Goal: Information Seeking & Learning: Learn about a topic

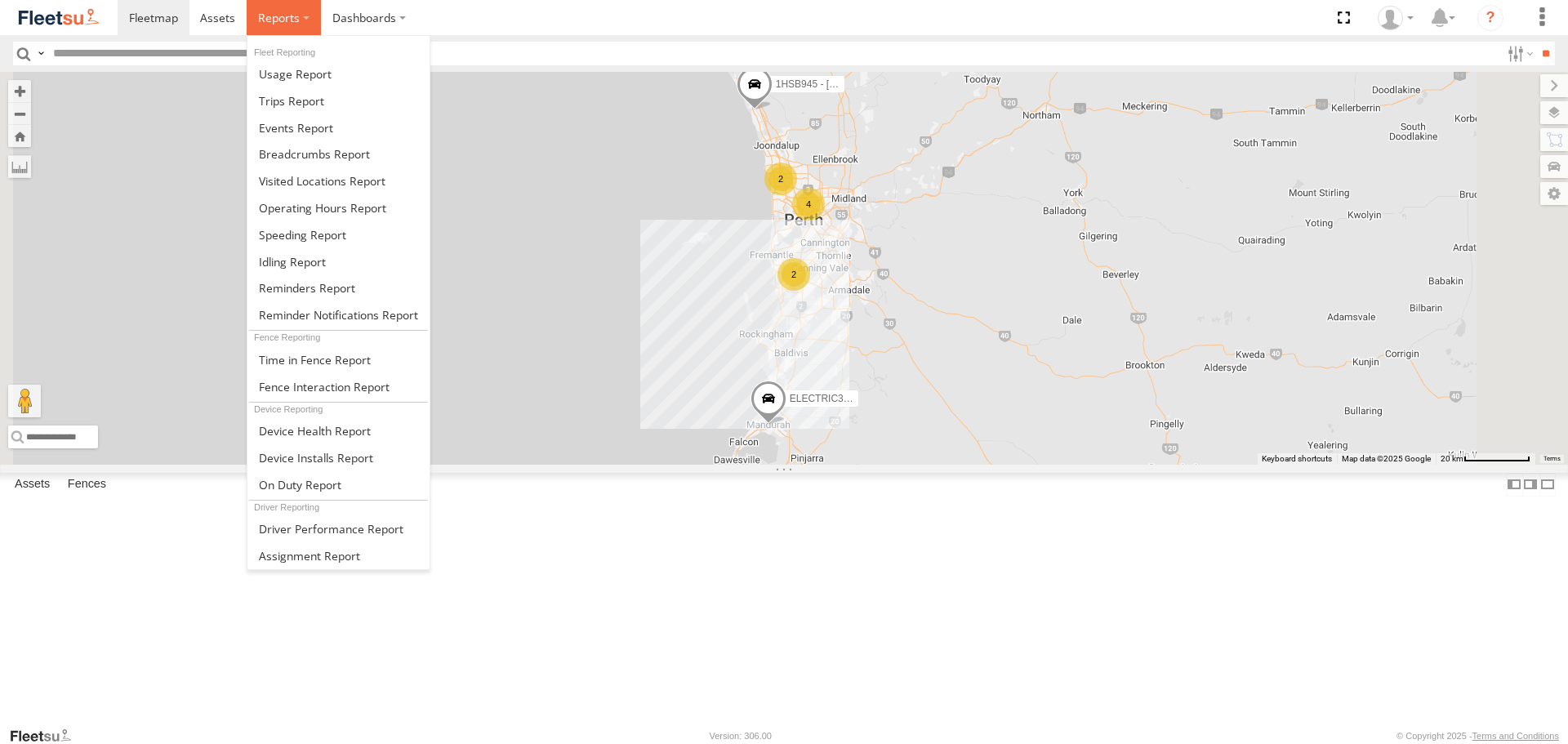
click at [260, 17] on span at bounding box center [279, 17] width 41 height 16
click at [311, 95] on span at bounding box center [291, 100] width 66 height 16
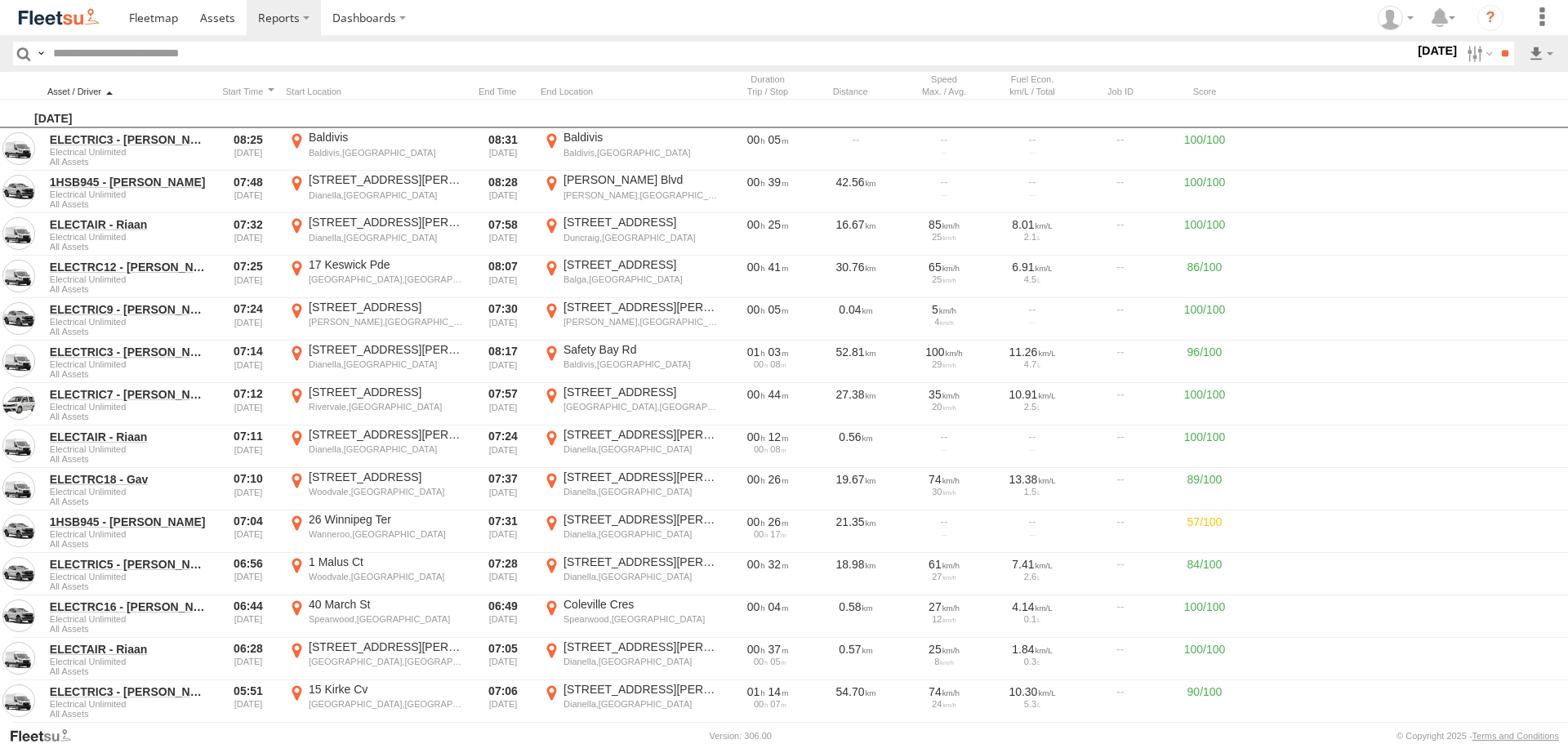
click at [191, 90] on div at bounding box center [129, 91] width 163 height 12
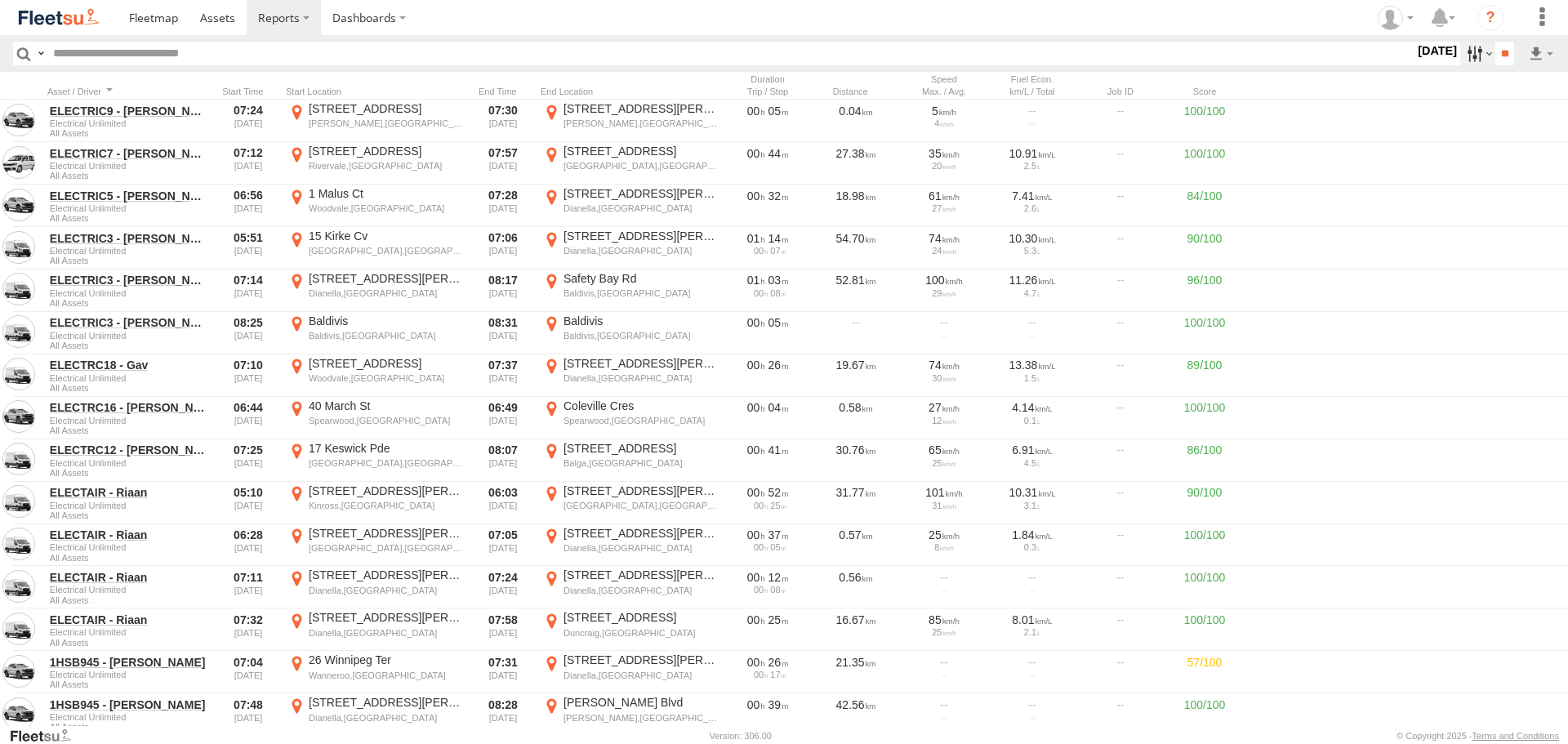
click at [1480, 53] on label at bounding box center [1478, 53] width 35 height 24
click at [0, 0] on label at bounding box center [0, 0] width 0 height 0
click at [1507, 60] on input "**" at bounding box center [1505, 53] width 19 height 24
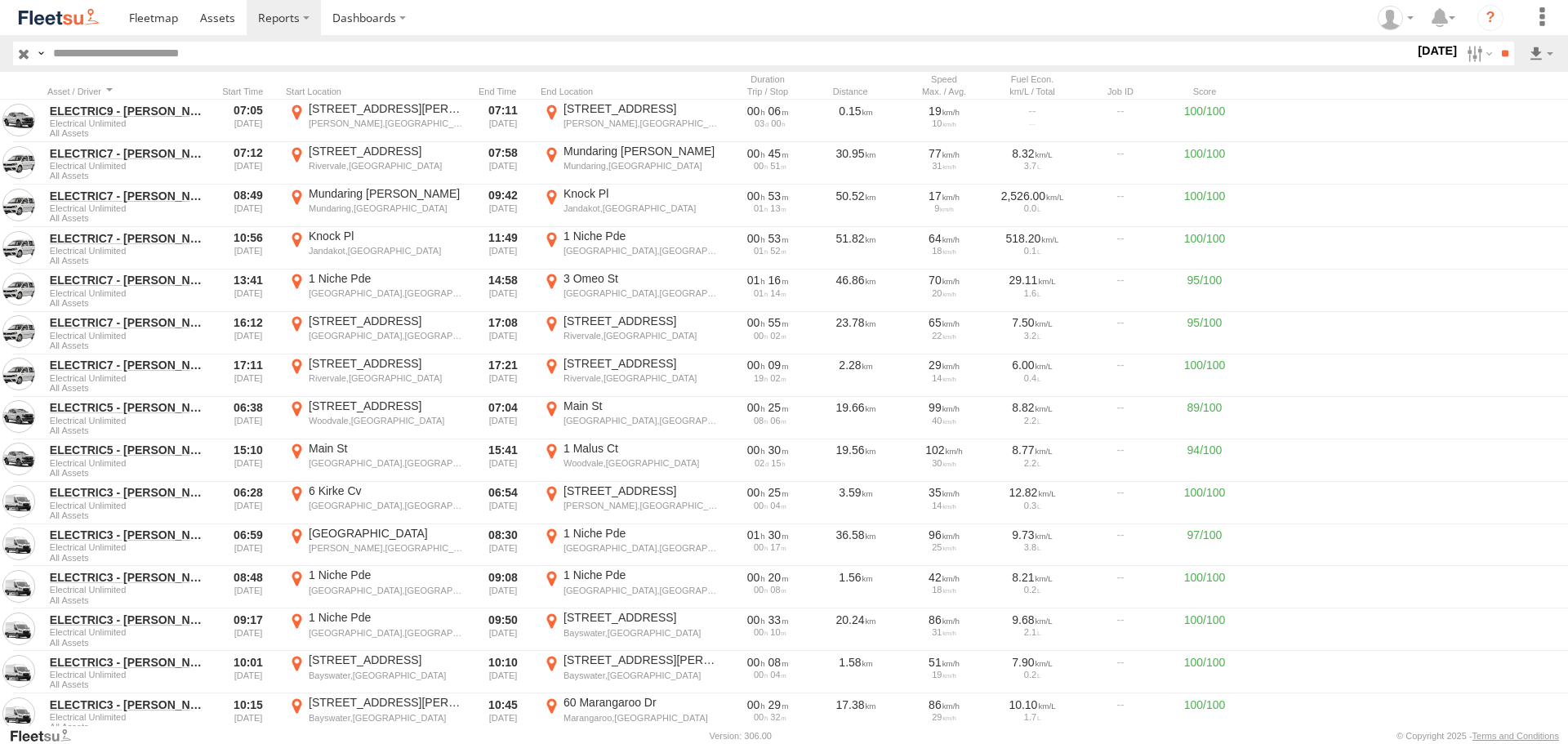
click at [151, 82] on div "Distance Job ID Score" at bounding box center [817, 85] width 1634 height 27
click at [120, 86] on div at bounding box center [129, 91] width 163 height 12
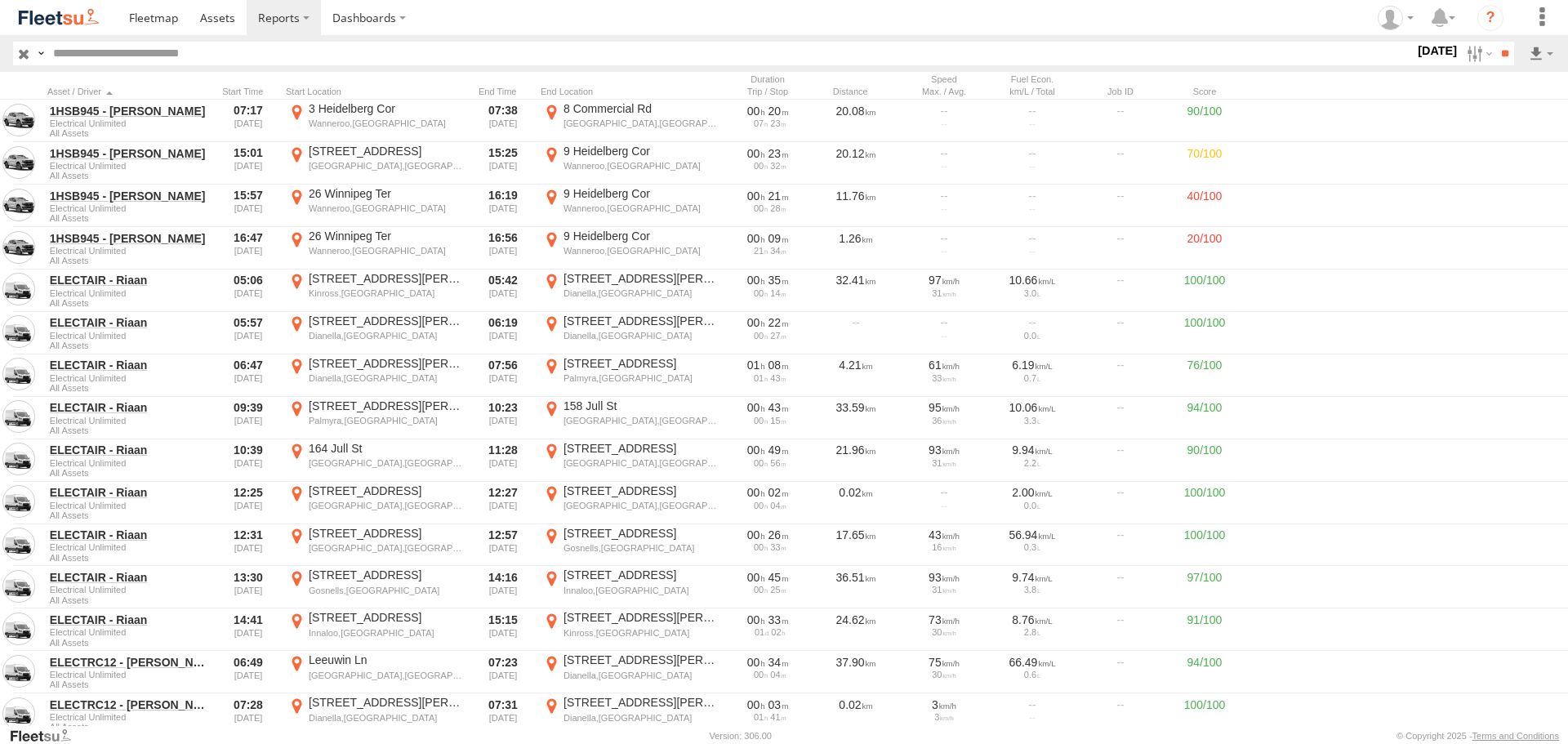
click at [103, 26] on link at bounding box center [59, 17] width 118 height 35
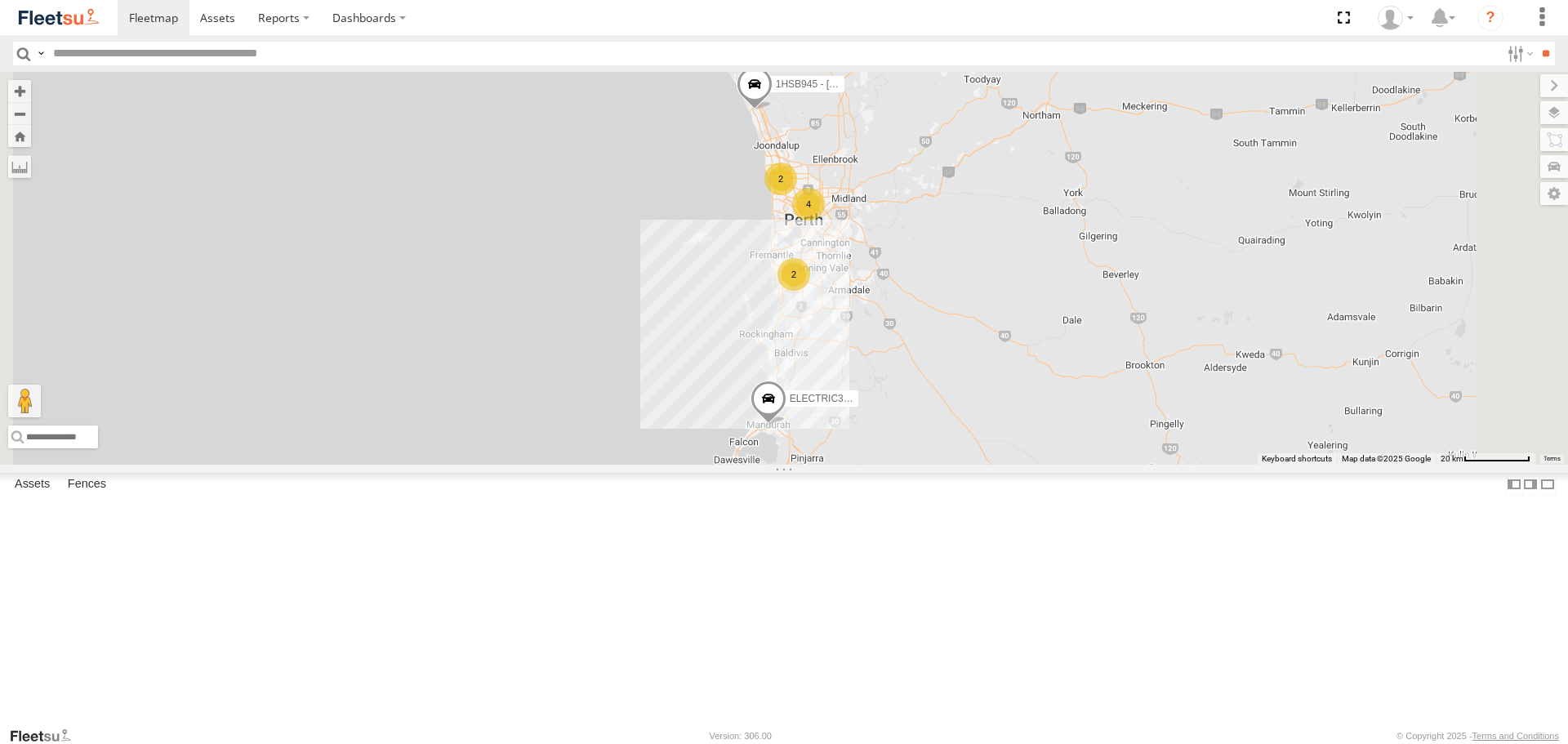
click at [0, 0] on span at bounding box center [0, 0] width 0 height 0
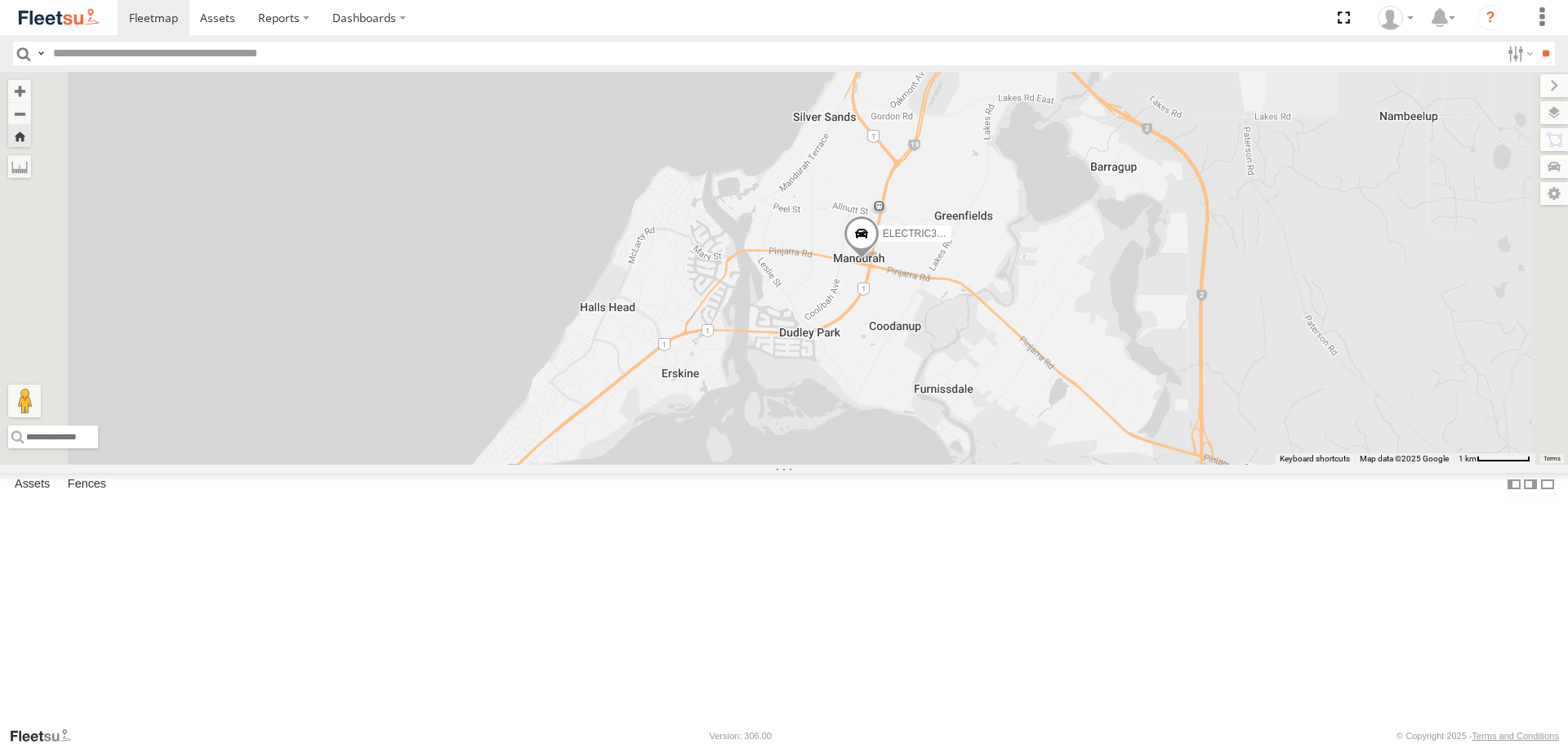
click at [880, 260] on span at bounding box center [862, 237] width 36 height 44
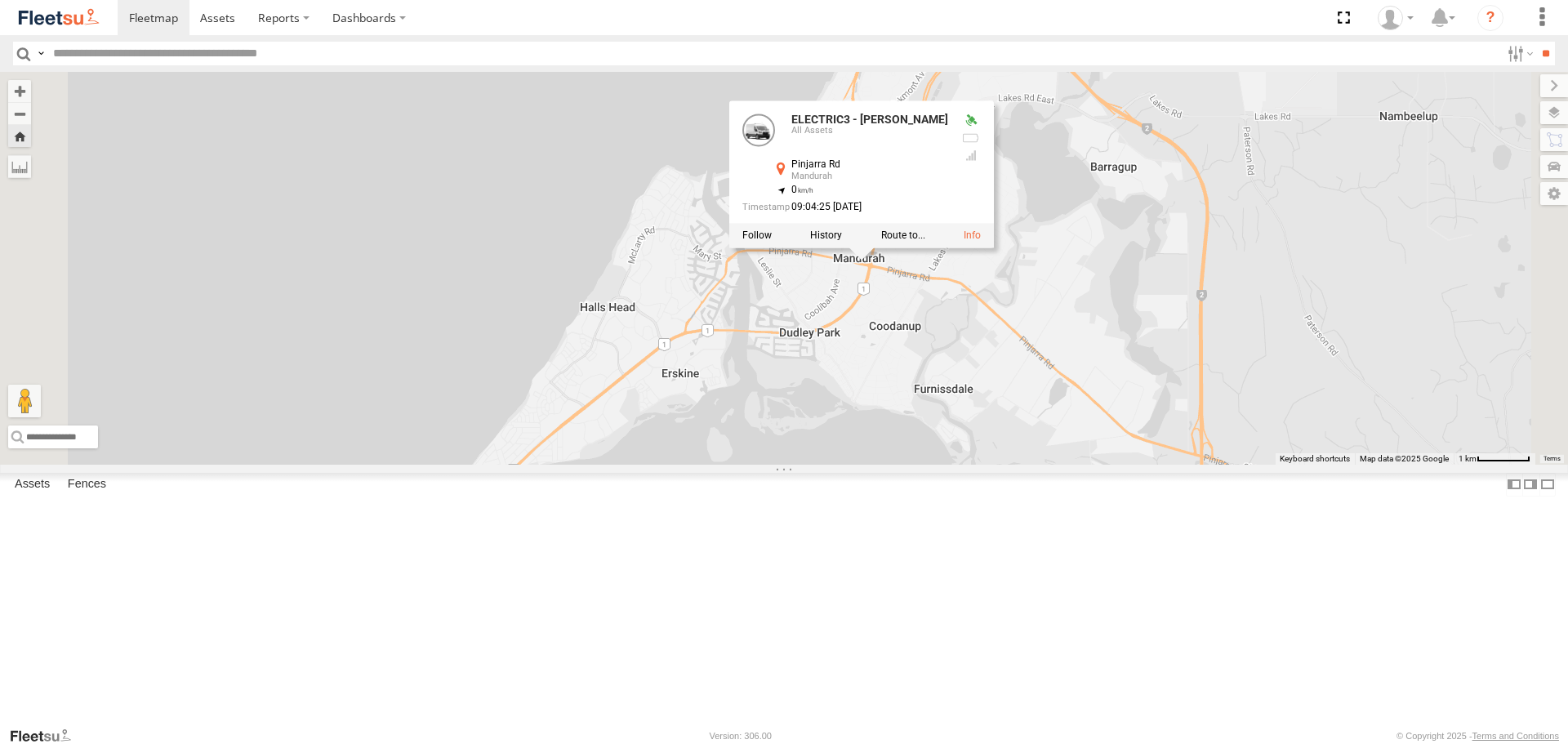
click at [903, 442] on div "ELECTRIC3 - Leo ELECTRIC3 - Leo All Assets Pinjarra Rd Mandurah -32.53639 , 115…" at bounding box center [784, 268] width 1568 height 392
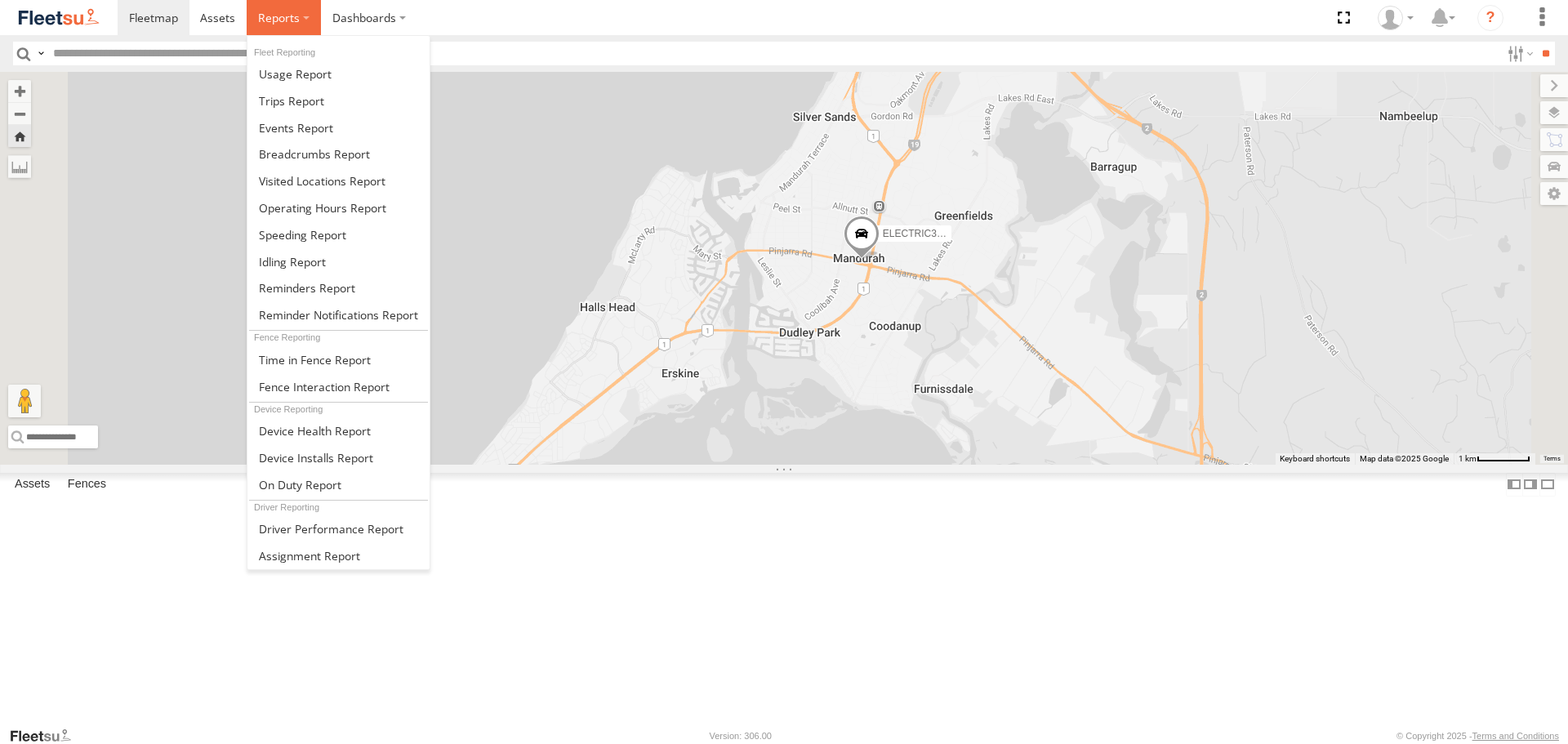
click at [284, 24] on span at bounding box center [279, 17] width 41 height 16
click at [343, 100] on link at bounding box center [338, 100] width 182 height 27
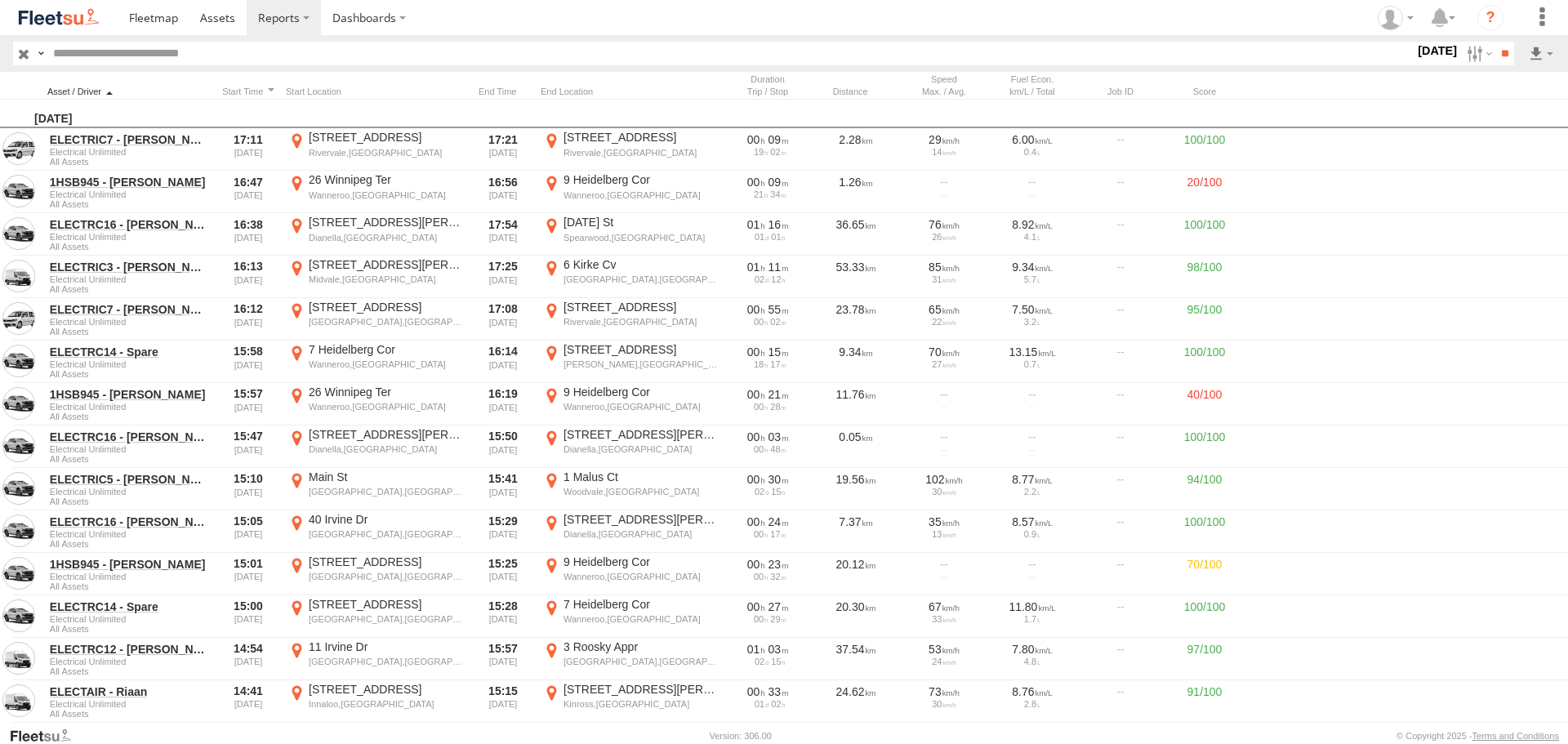
click at [130, 95] on div at bounding box center [129, 91] width 163 height 12
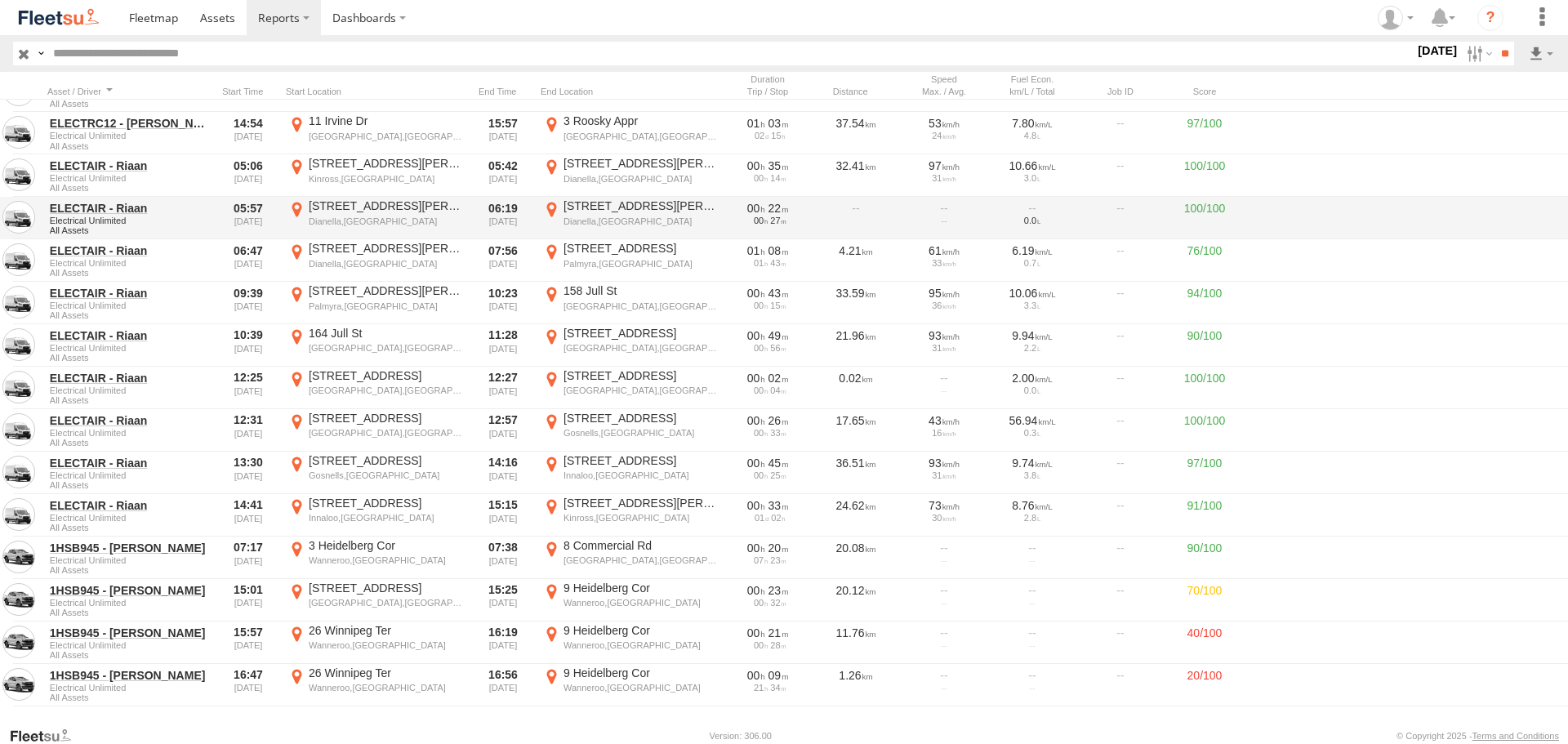
scroll to position [1937, 0]
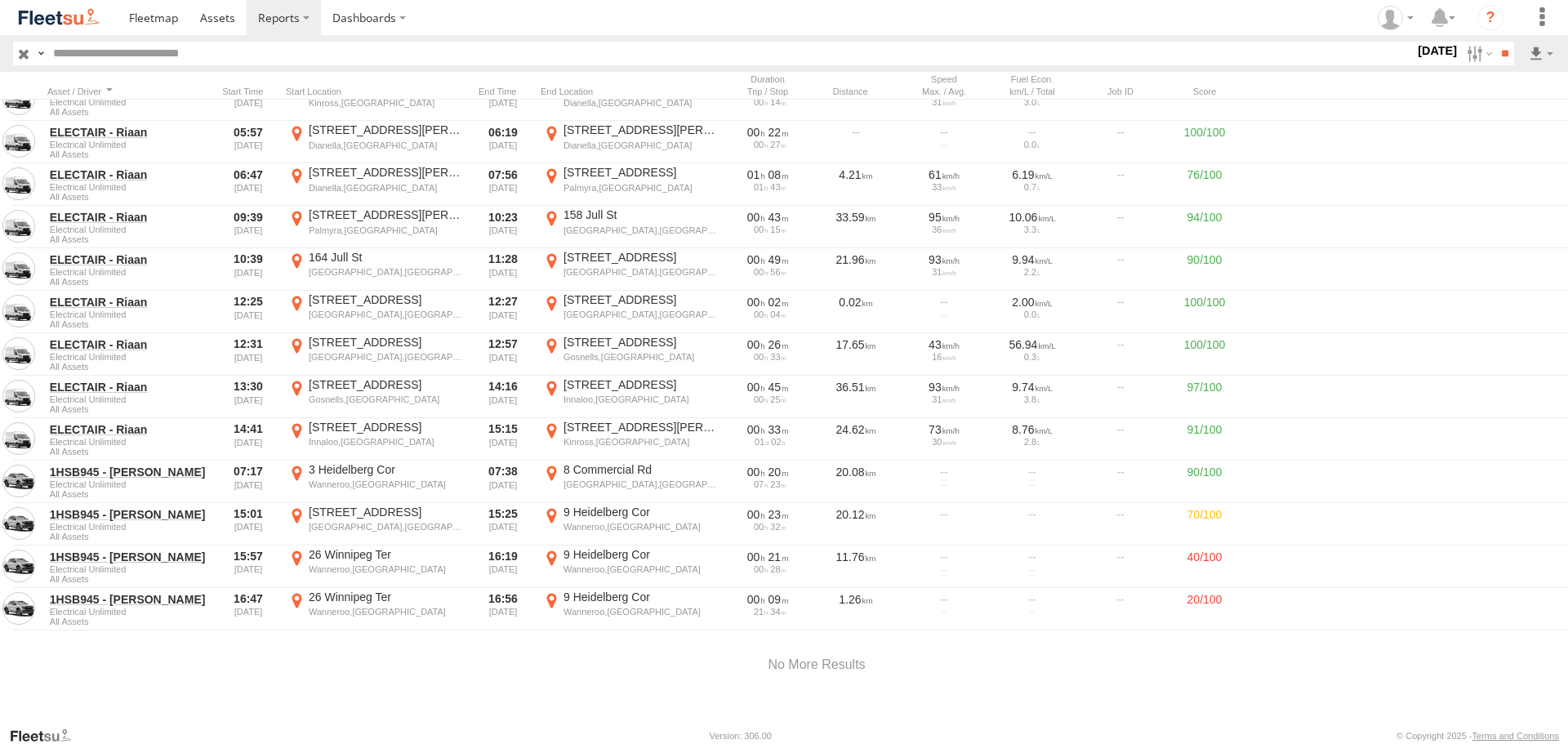
click at [90, 21] on img at bounding box center [59, 17] width 85 height 22
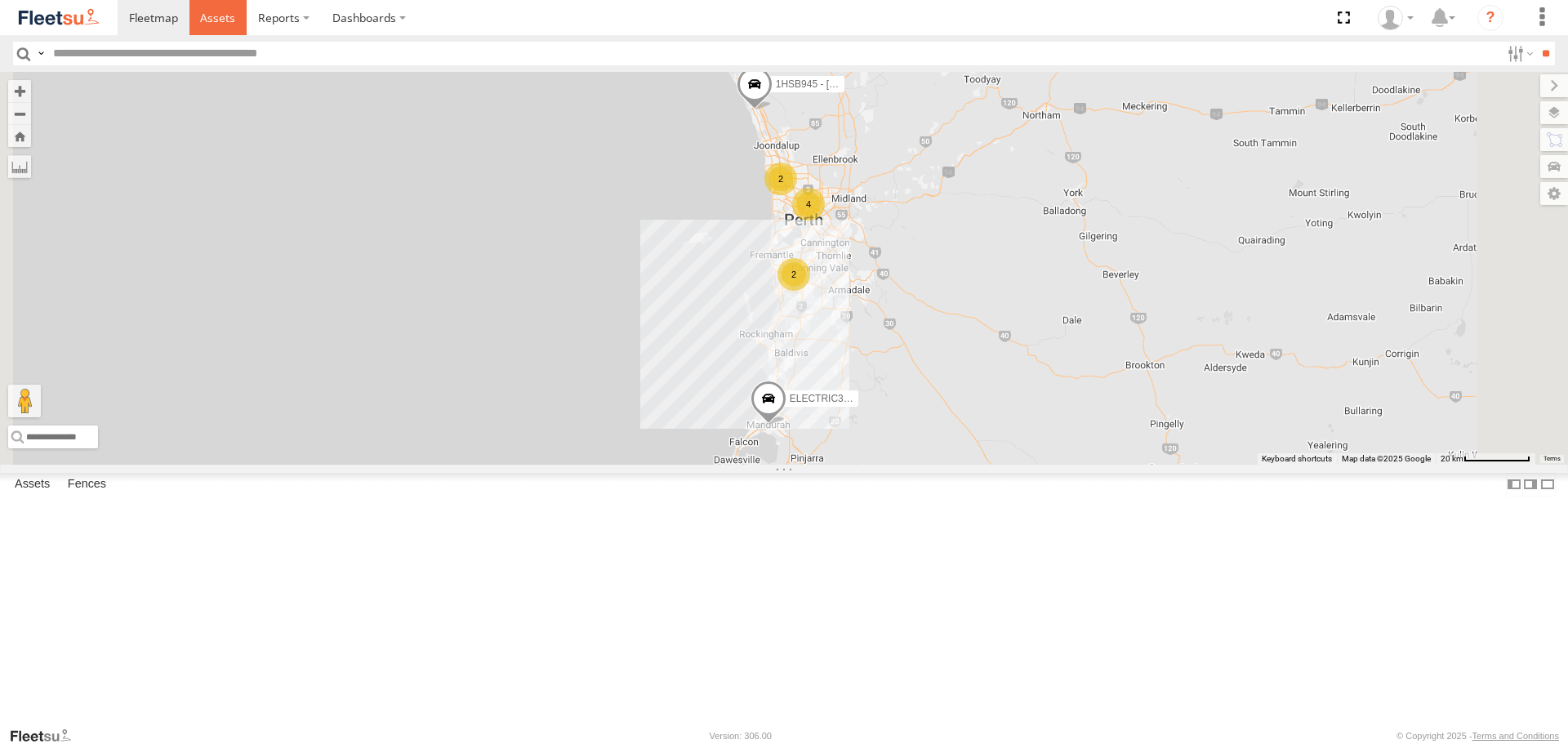
click at [206, 7] on link at bounding box center [219, 17] width 58 height 35
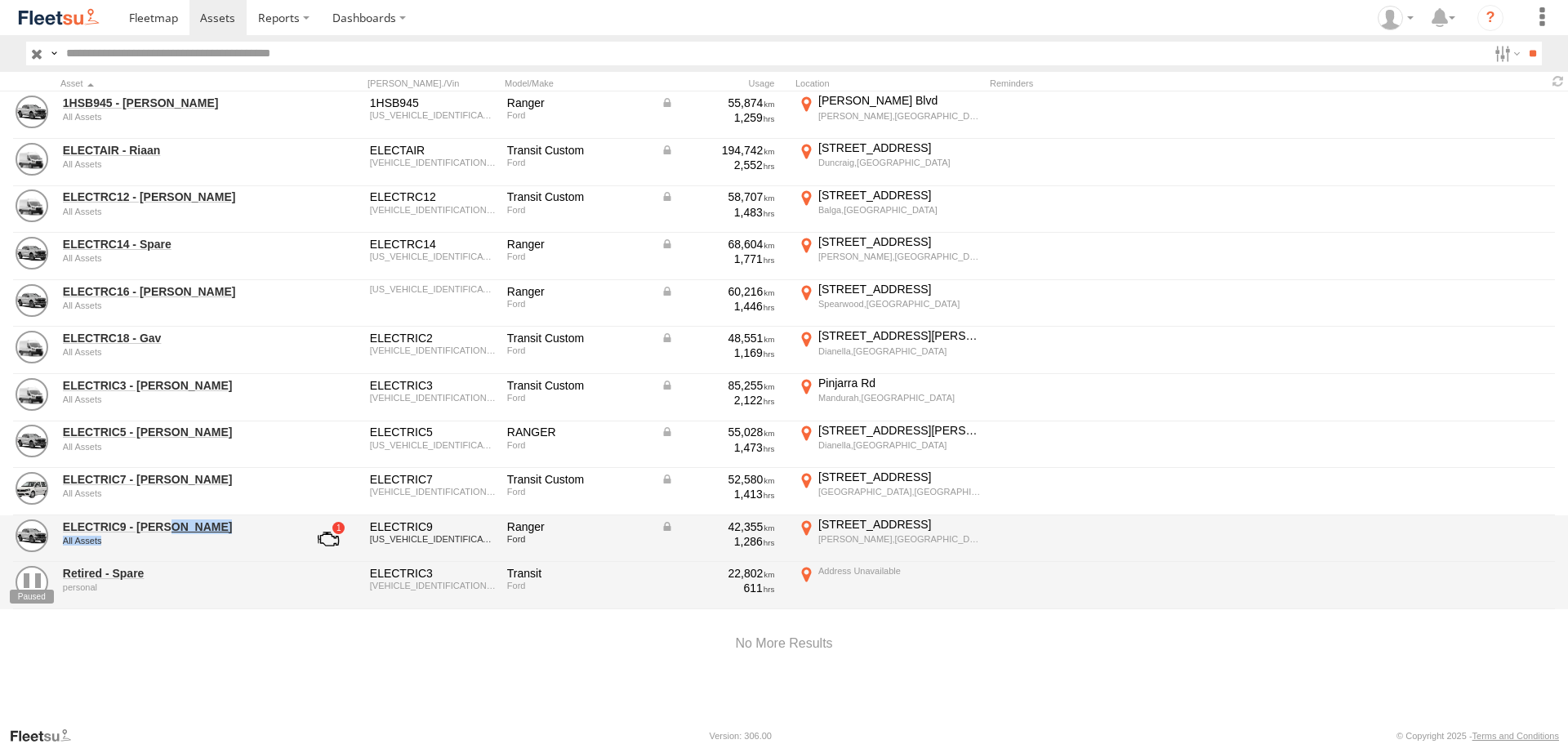
drag, startPoint x: 169, startPoint y: 517, endPoint x: 158, endPoint y: 538, distance: 23.7
click at [158, 537] on div "ELECTRIC9 - [PERSON_NAME] All Assets" at bounding box center [175, 539] width 229 height 44
click at [153, 524] on link "ELECTRIC9 - [PERSON_NAME]" at bounding box center [175, 527] width 224 height 15
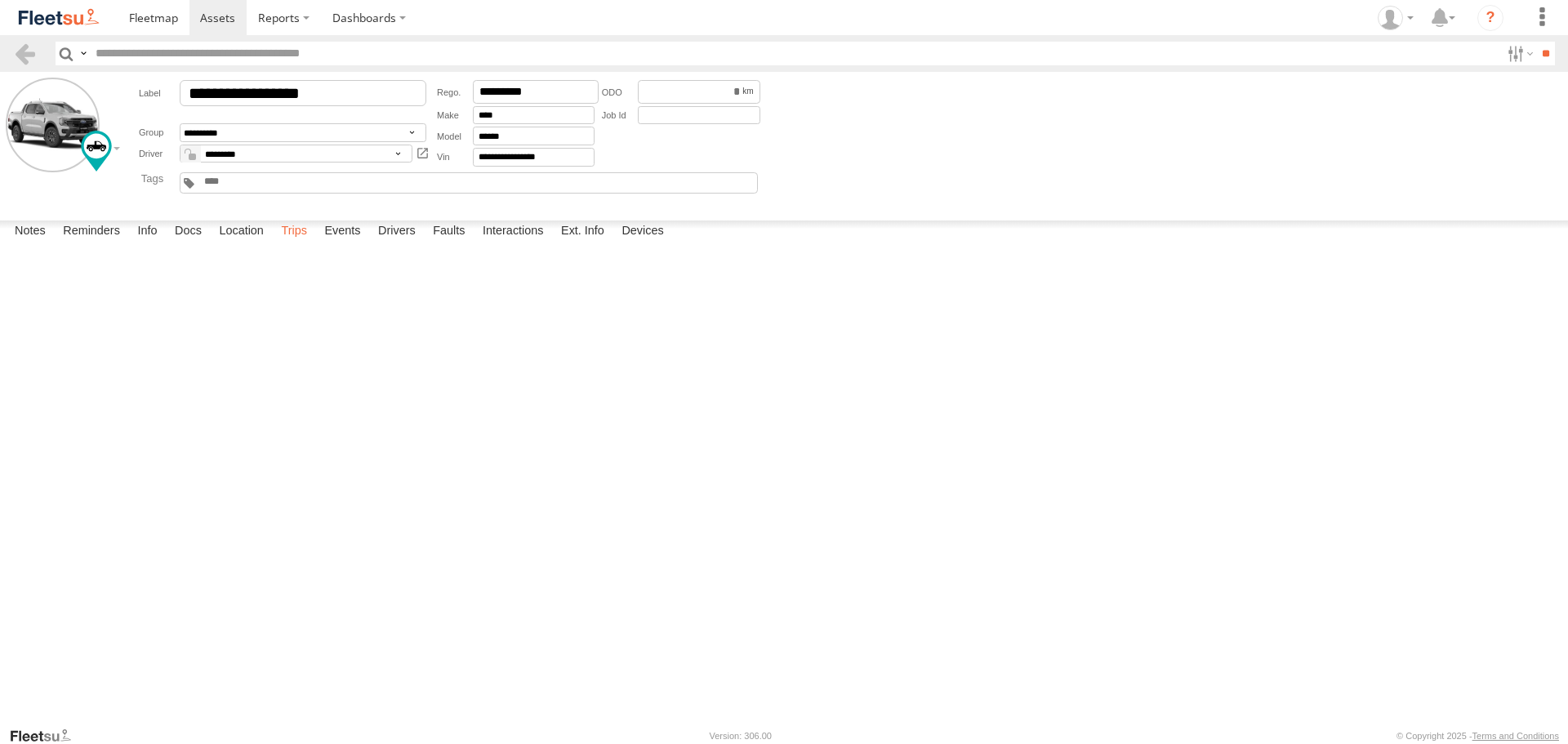
click at [289, 244] on label "Trips" at bounding box center [294, 232] width 42 height 23
click at [1517, 59] on label at bounding box center [1518, 53] width 35 height 24
click at [1536, 51] on input "**" at bounding box center [1546, 53] width 19 height 24
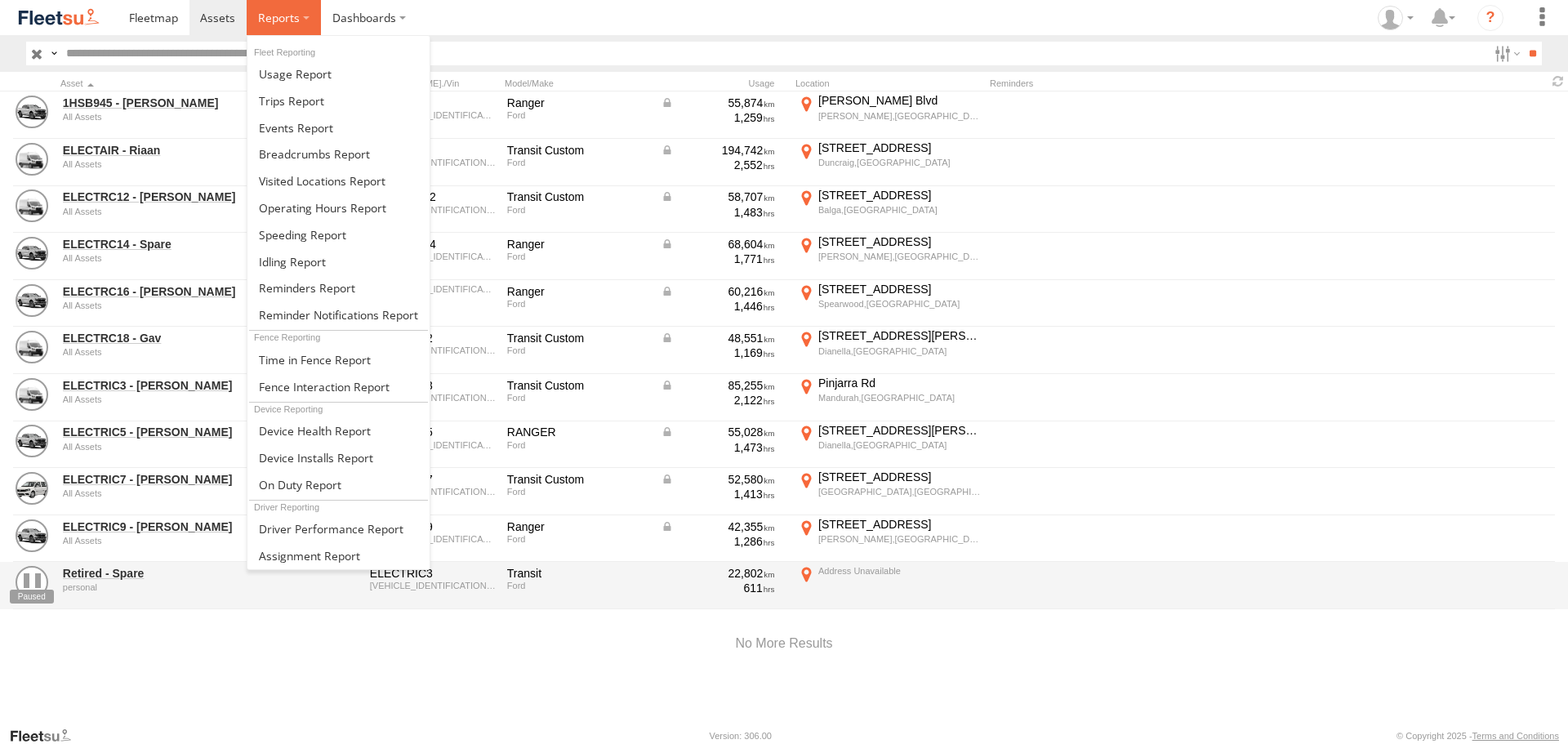
click at [274, 15] on span at bounding box center [279, 17] width 41 height 16
click at [305, 115] on link at bounding box center [338, 128] width 182 height 27
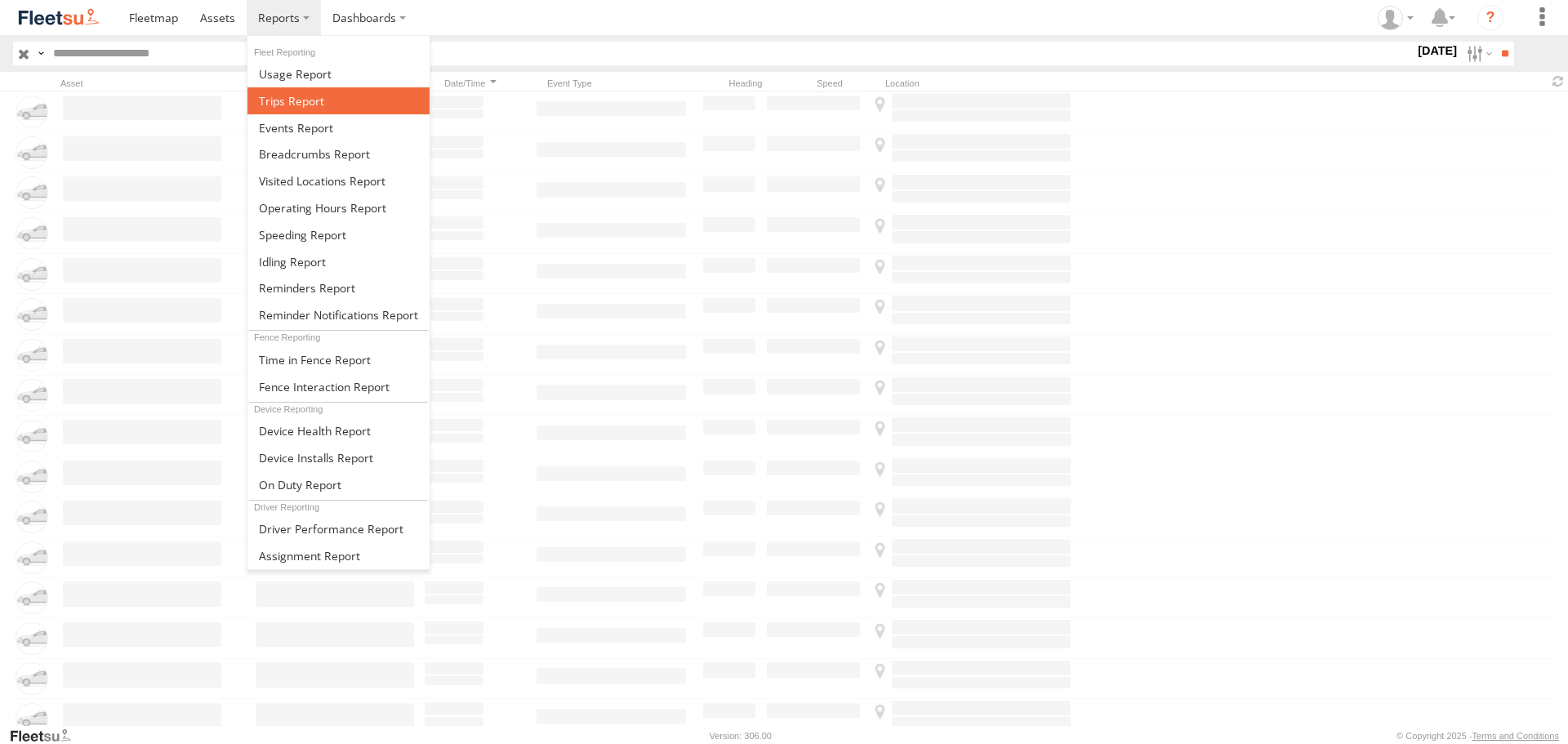
click at [287, 99] on span at bounding box center [291, 100] width 66 height 16
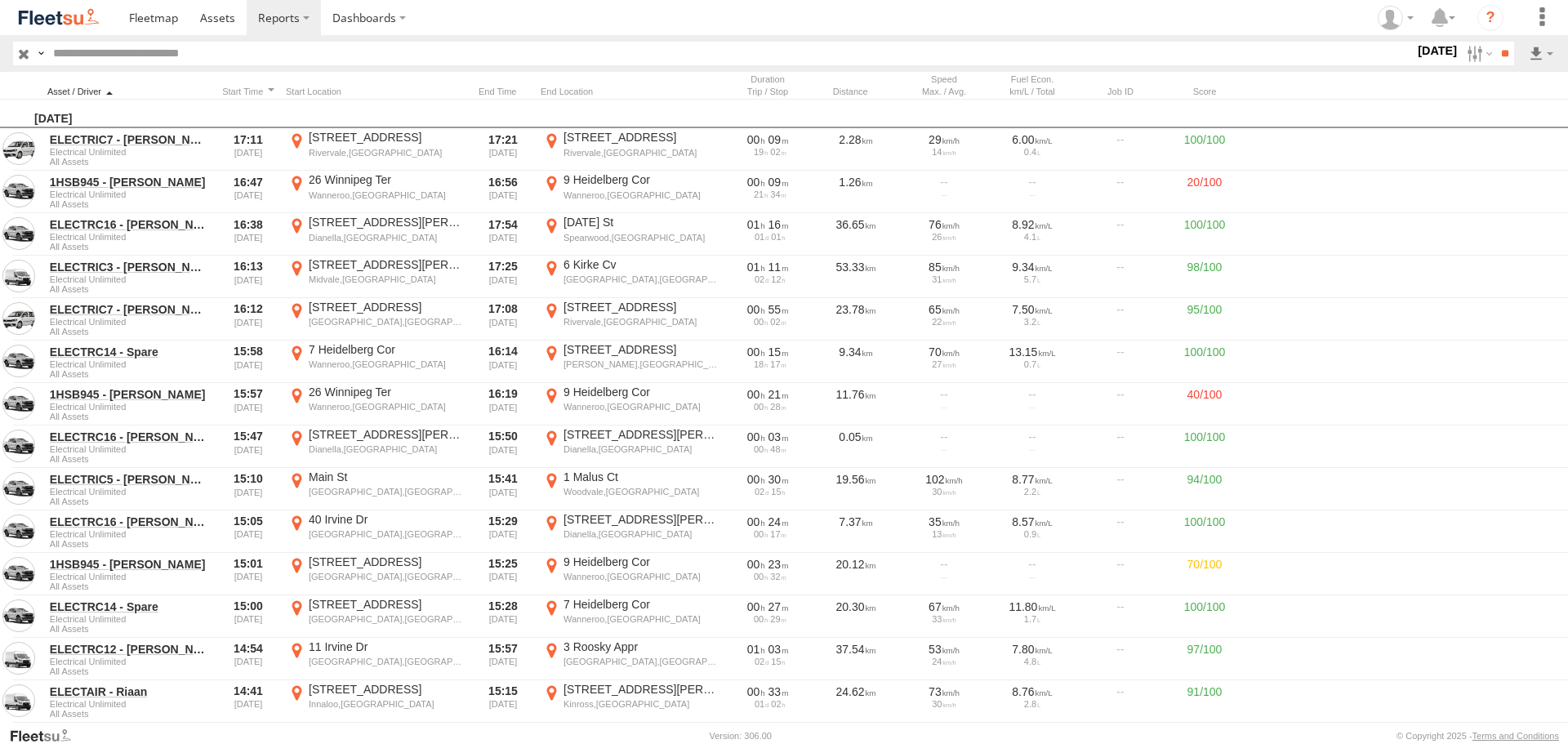
click at [113, 95] on div at bounding box center [129, 91] width 163 height 12
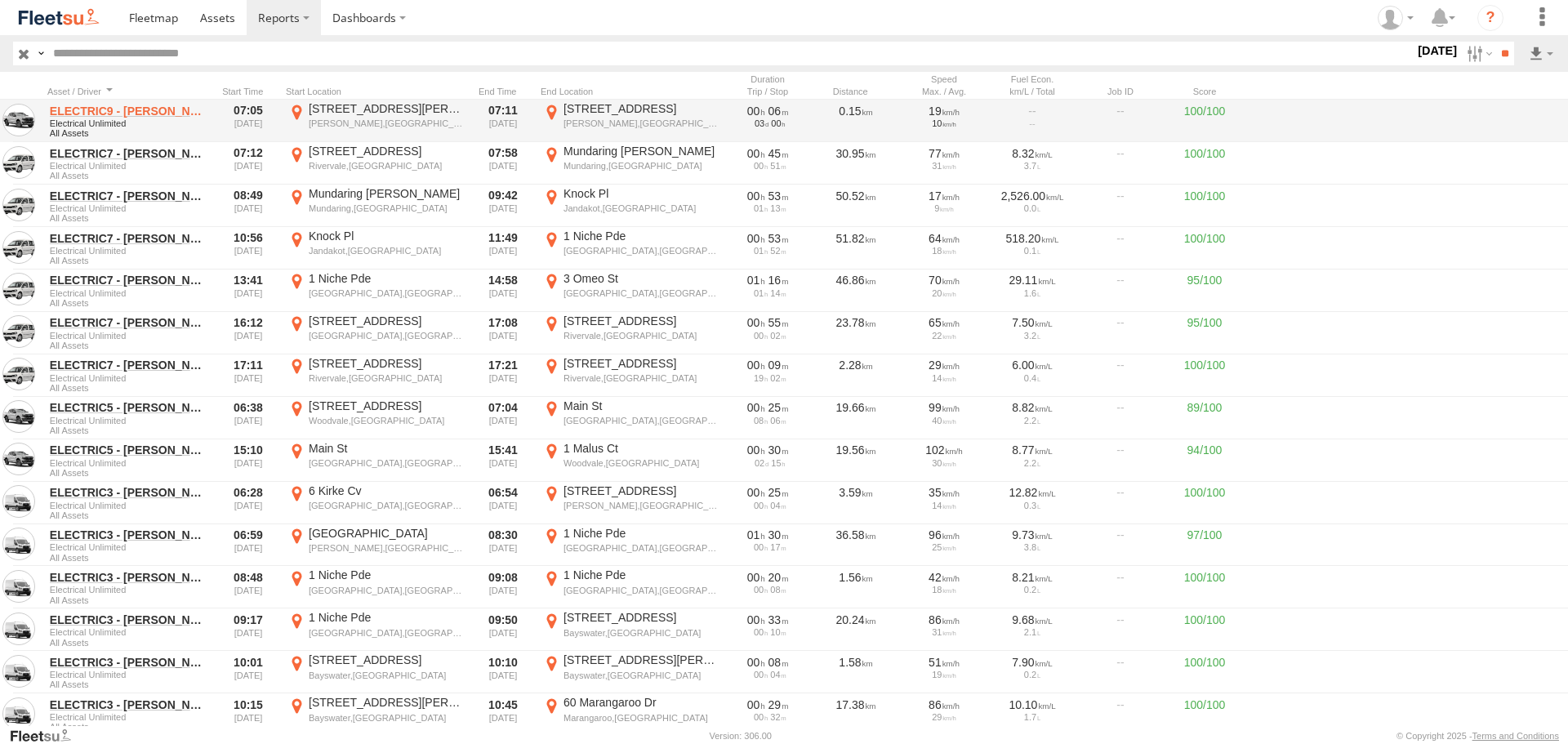
click at [108, 111] on link "ELECTRIC9 - Aaron" at bounding box center [129, 111] width 158 height 15
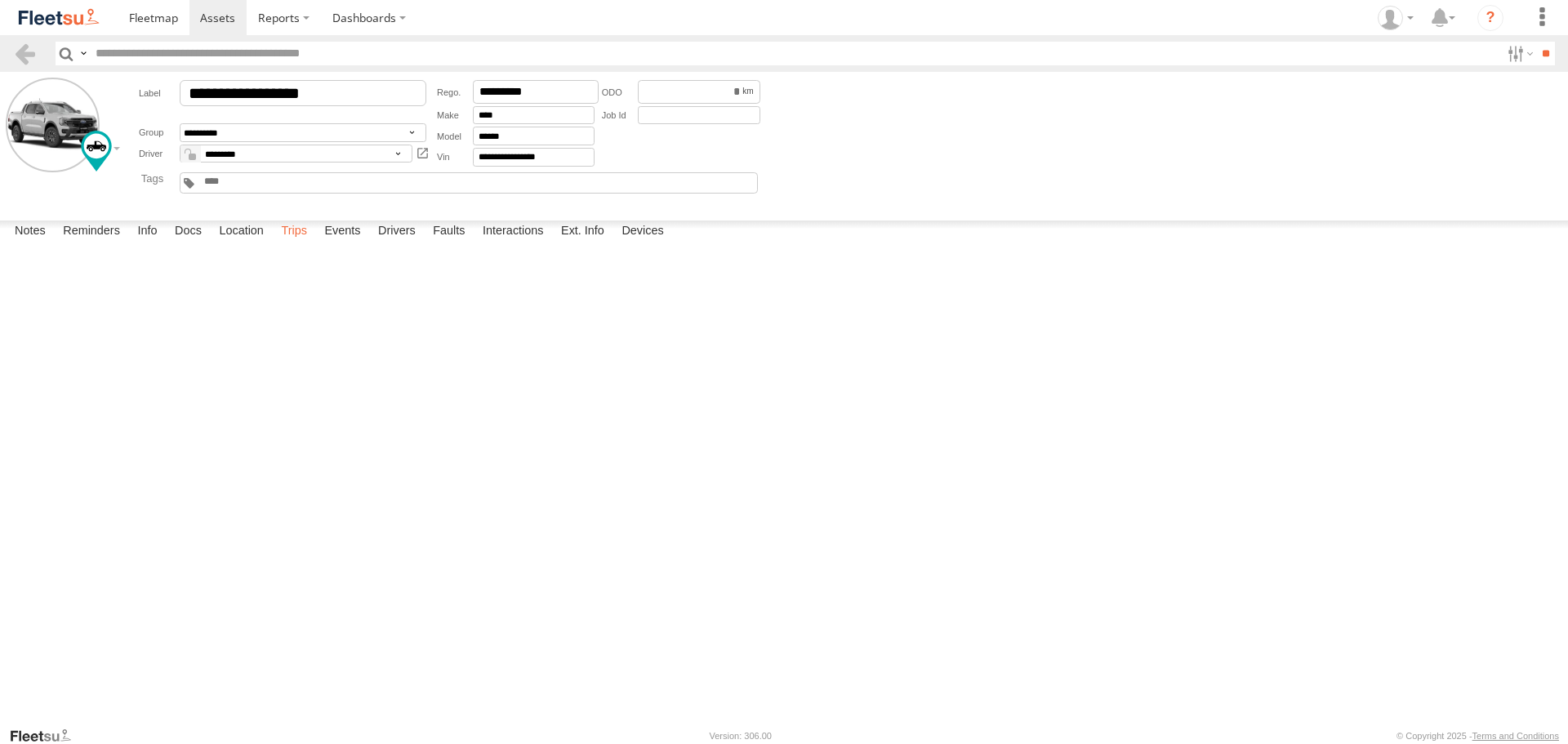
click at [302, 244] on label "Trips" at bounding box center [294, 232] width 42 height 23
click at [208, 15] on span at bounding box center [217, 17] width 35 height 16
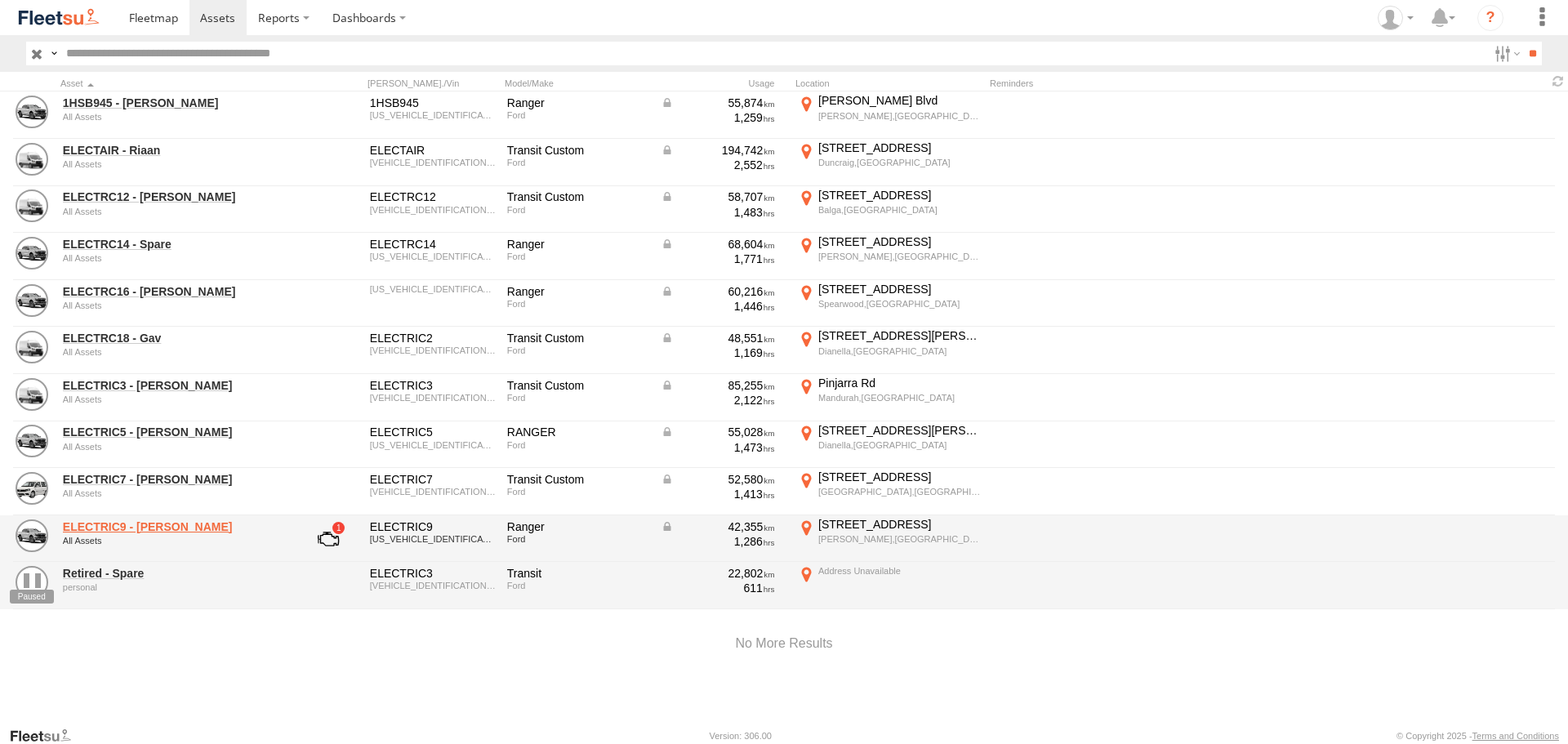
click at [143, 528] on link "ELECTRIC9 - [PERSON_NAME]" at bounding box center [175, 527] width 224 height 15
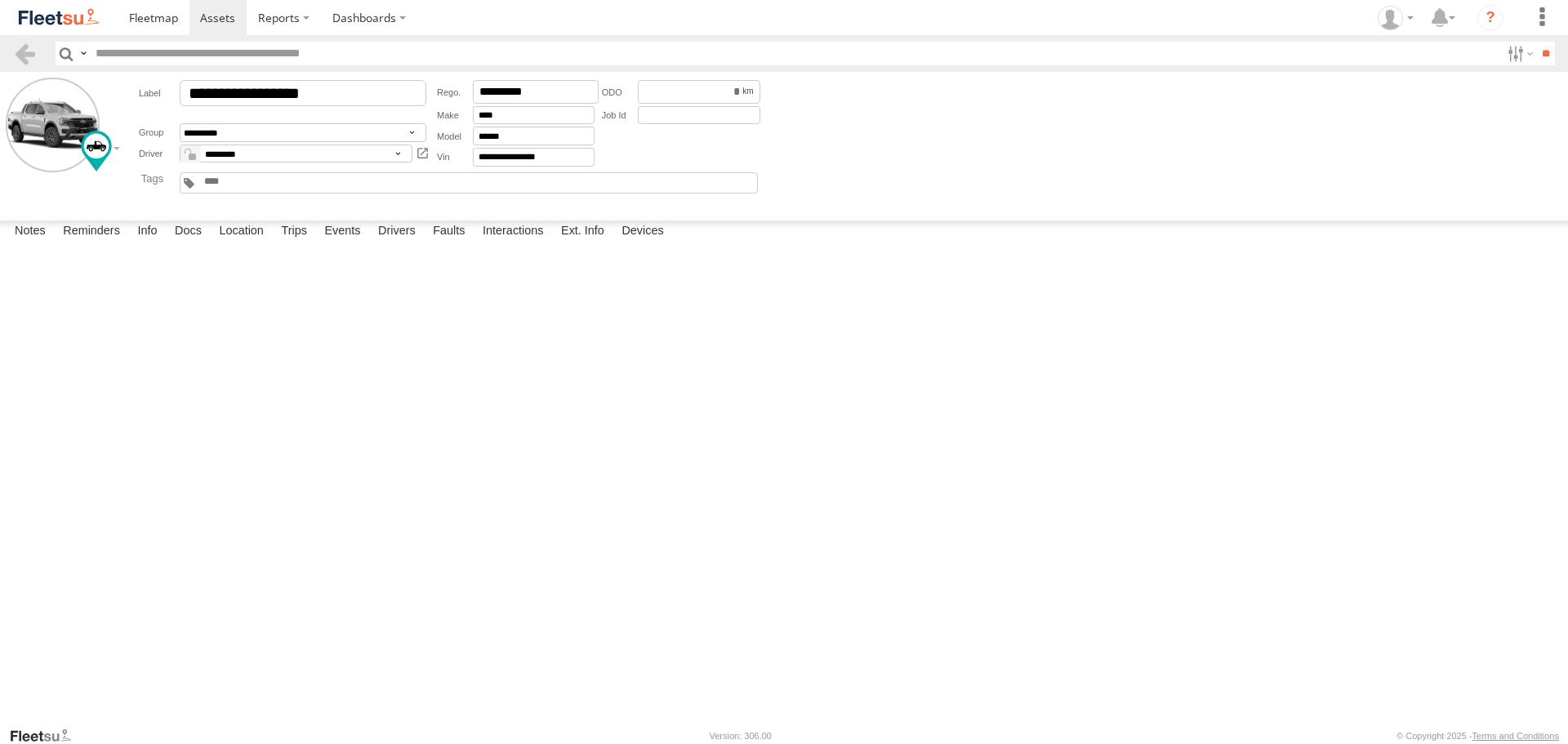
click at [233, 24] on span at bounding box center [217, 17] width 35 height 16
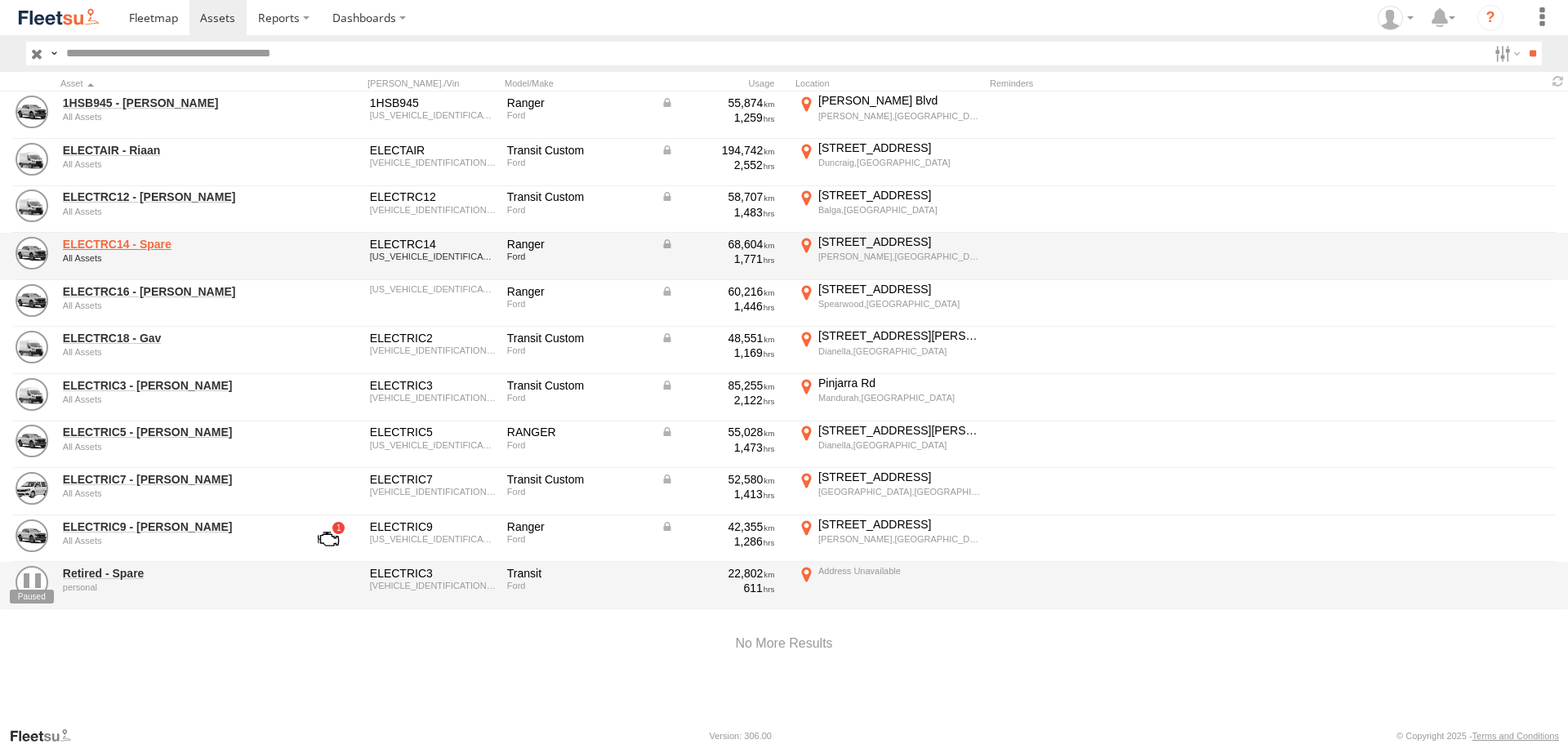
click at [152, 239] on link "ELECTRC14 - Spare" at bounding box center [175, 245] width 224 height 15
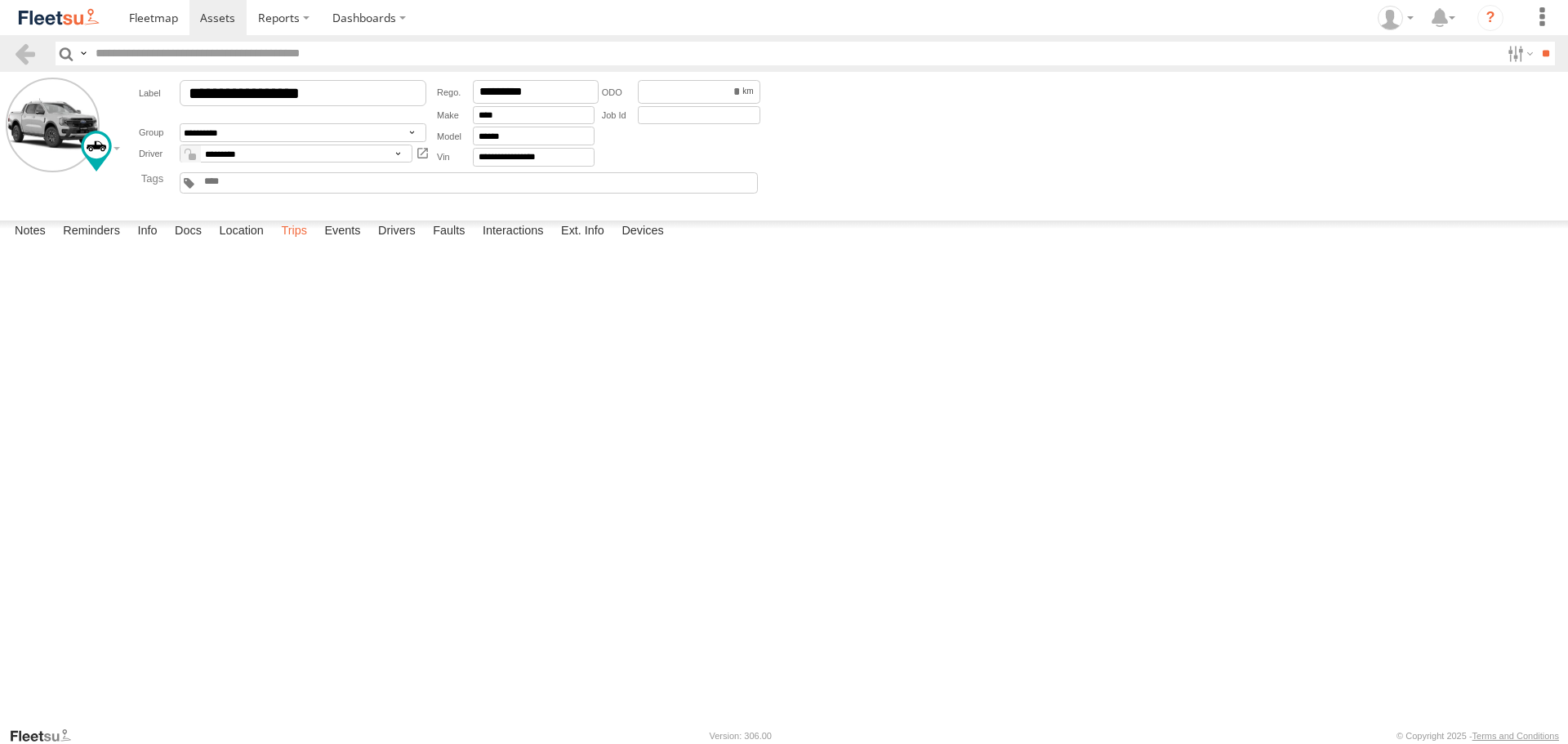
click at [293, 244] on label "Trips" at bounding box center [294, 232] width 42 height 23
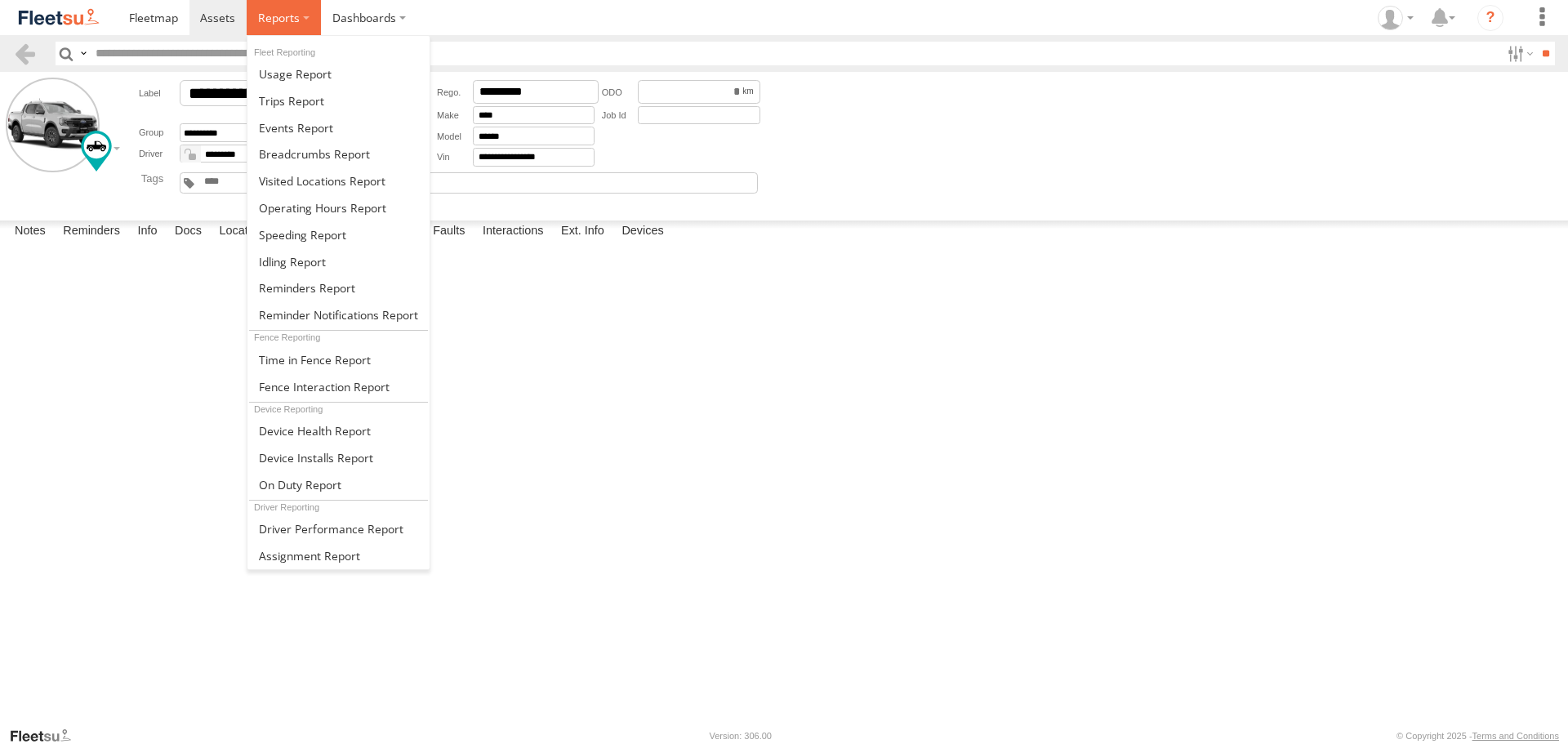
click at [294, 6] on label at bounding box center [284, 17] width 75 height 35
click at [326, 132] on span at bounding box center [296, 128] width 75 height 16
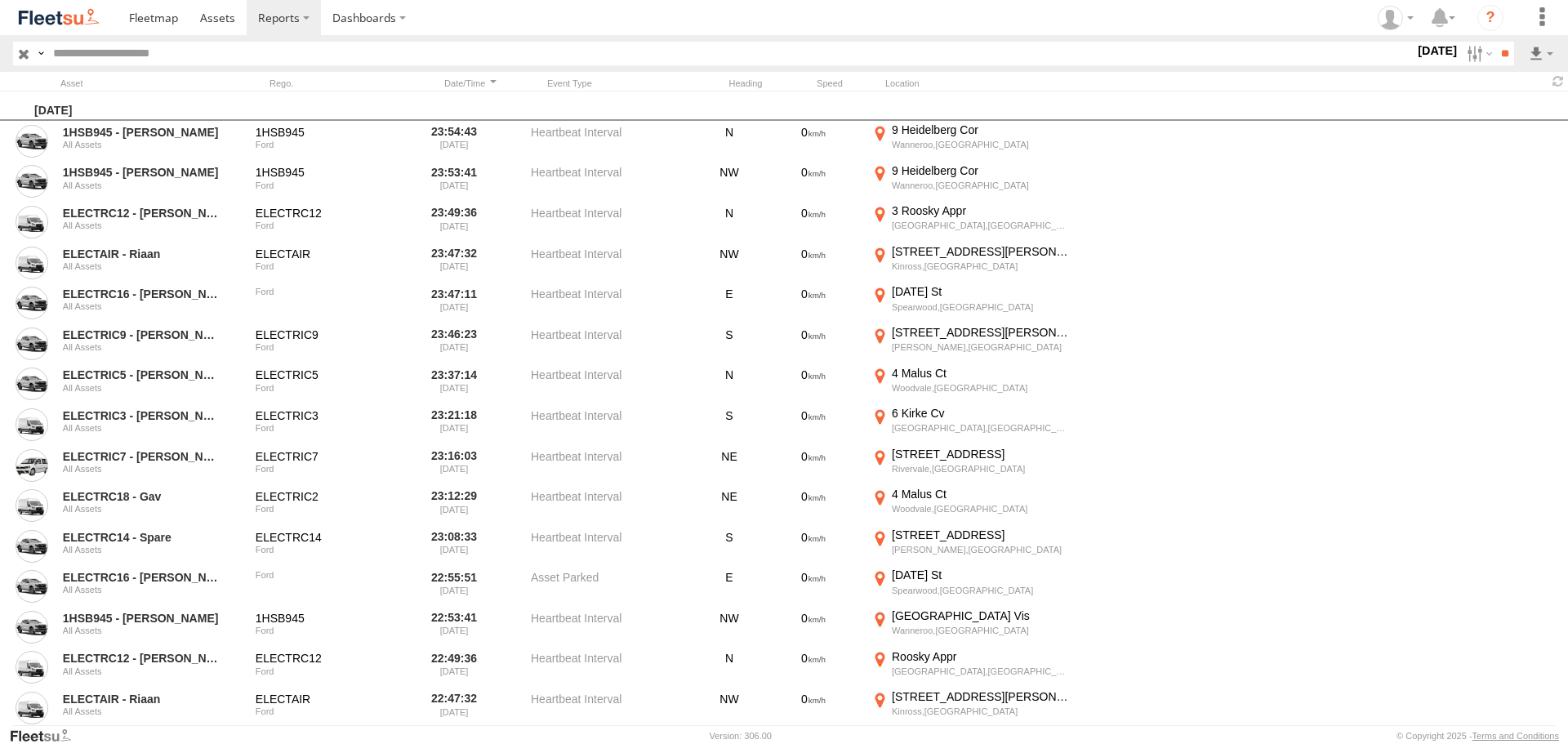
click at [160, 80] on div at bounding box center [142, 84] width 163 height 12
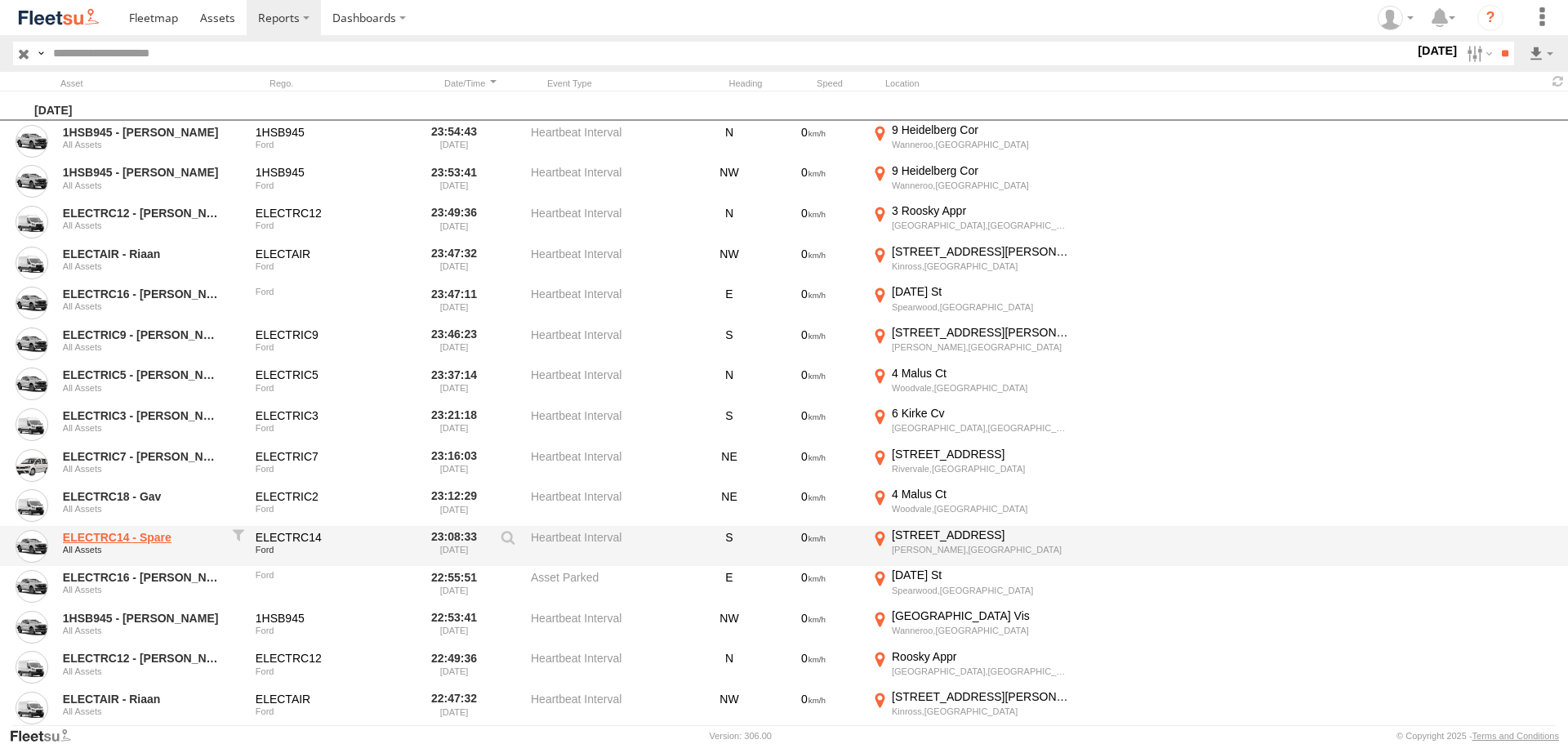
click at [148, 538] on link "ELECTRC14 - Spare" at bounding box center [142, 537] width 158 height 15
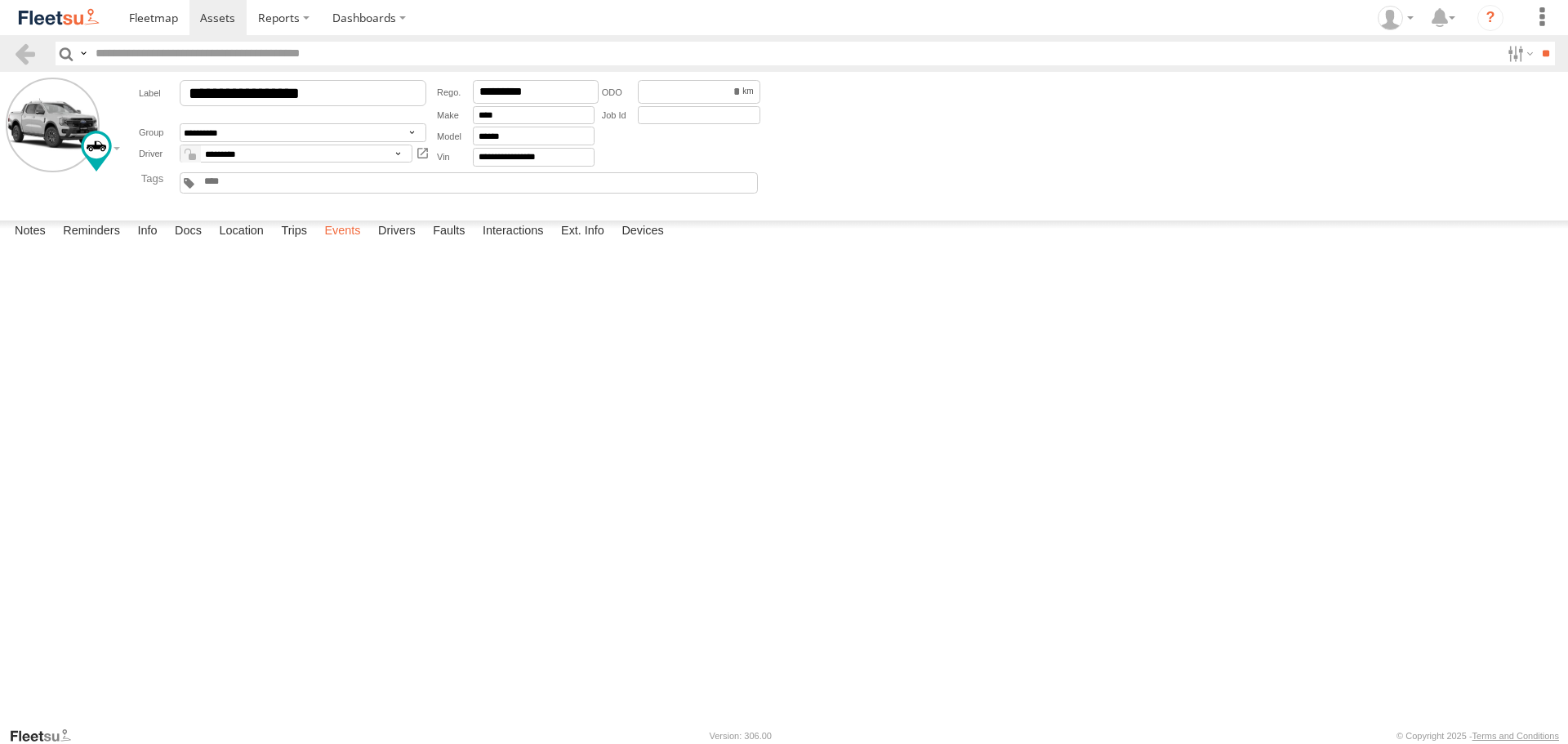
click at [342, 244] on label "Events" at bounding box center [342, 232] width 52 height 23
click at [1507, 59] on label at bounding box center [1518, 53] width 35 height 24
click at [279, 57] on input "text" at bounding box center [794, 53] width 1411 height 24
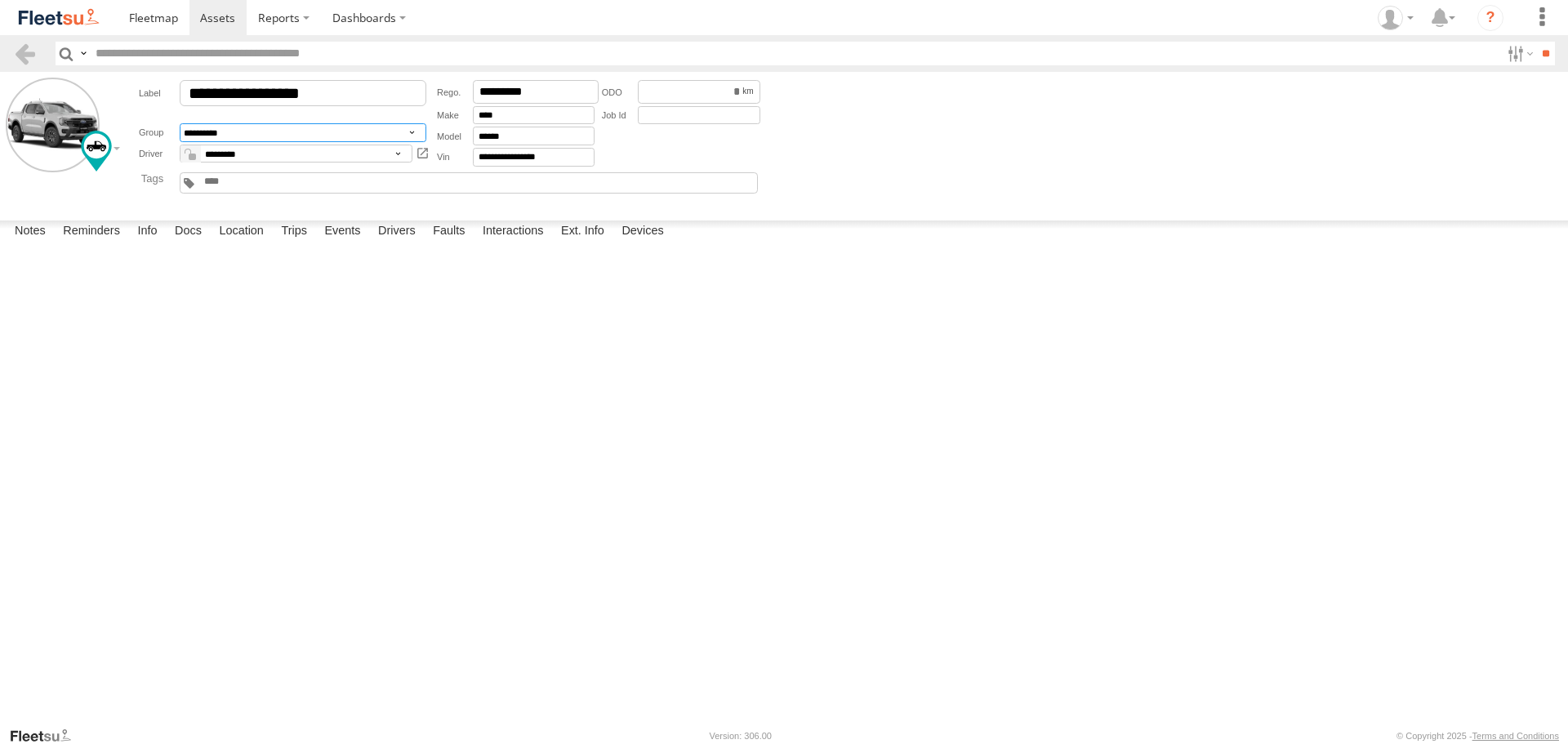
click at [256, 131] on select "**********" at bounding box center [303, 133] width 246 height 19
click at [250, 173] on div "delete" at bounding box center [468, 183] width 578 height 22
click at [245, 187] on input "text" at bounding box center [241, 182] width 79 height 12
click at [504, 86] on input "*********" at bounding box center [536, 92] width 126 height 24
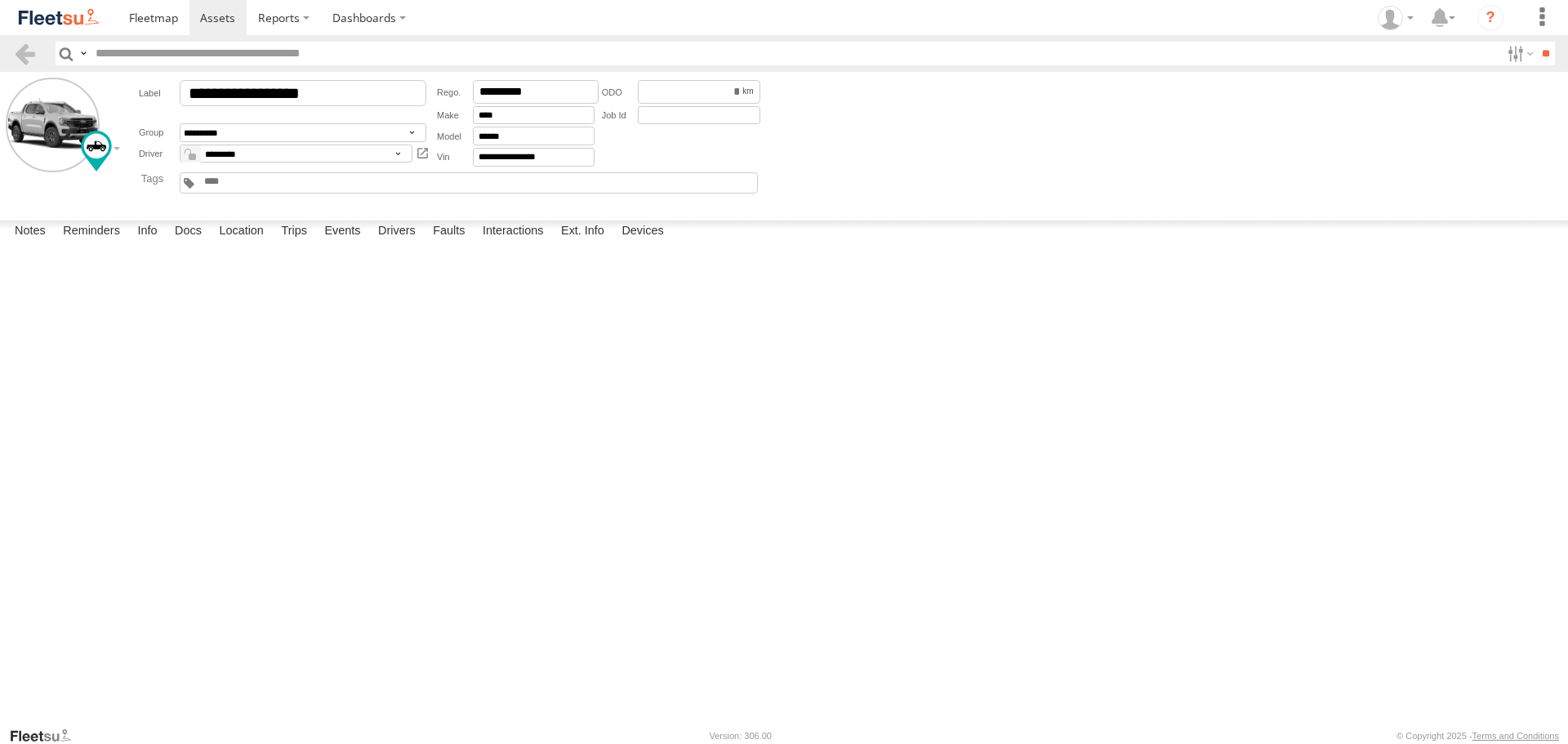
click at [142, 202] on div "**********" at bounding box center [444, 143] width 640 height 131
click at [112, 149] on form "**********" at bounding box center [784, 143] width 1556 height 131
click at [115, 143] on form "**********" at bounding box center [784, 143] width 1556 height 131
click at [117, 150] on div at bounding box center [199, 144] width 235 height 27
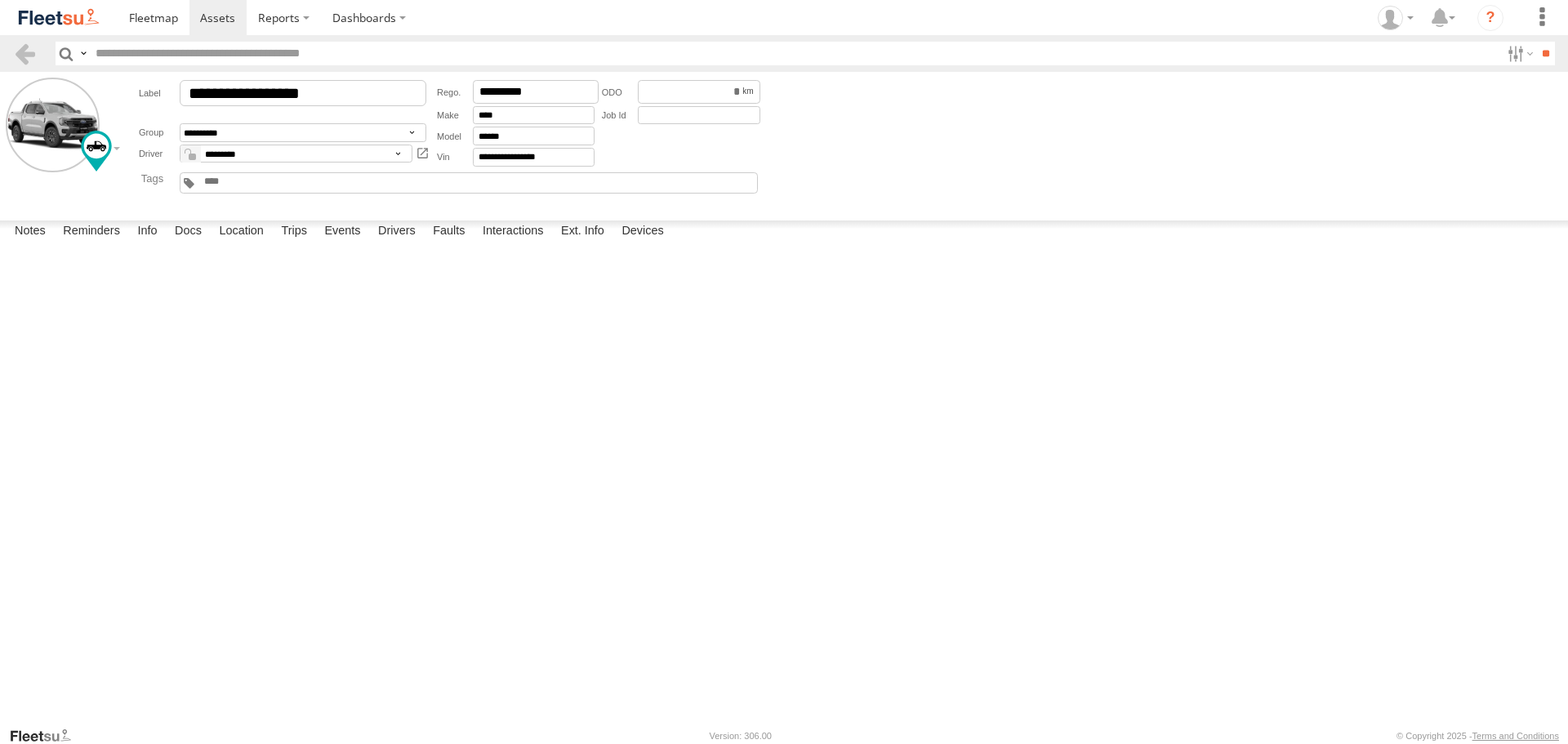
click at [82, 17] on img at bounding box center [59, 17] width 85 height 22
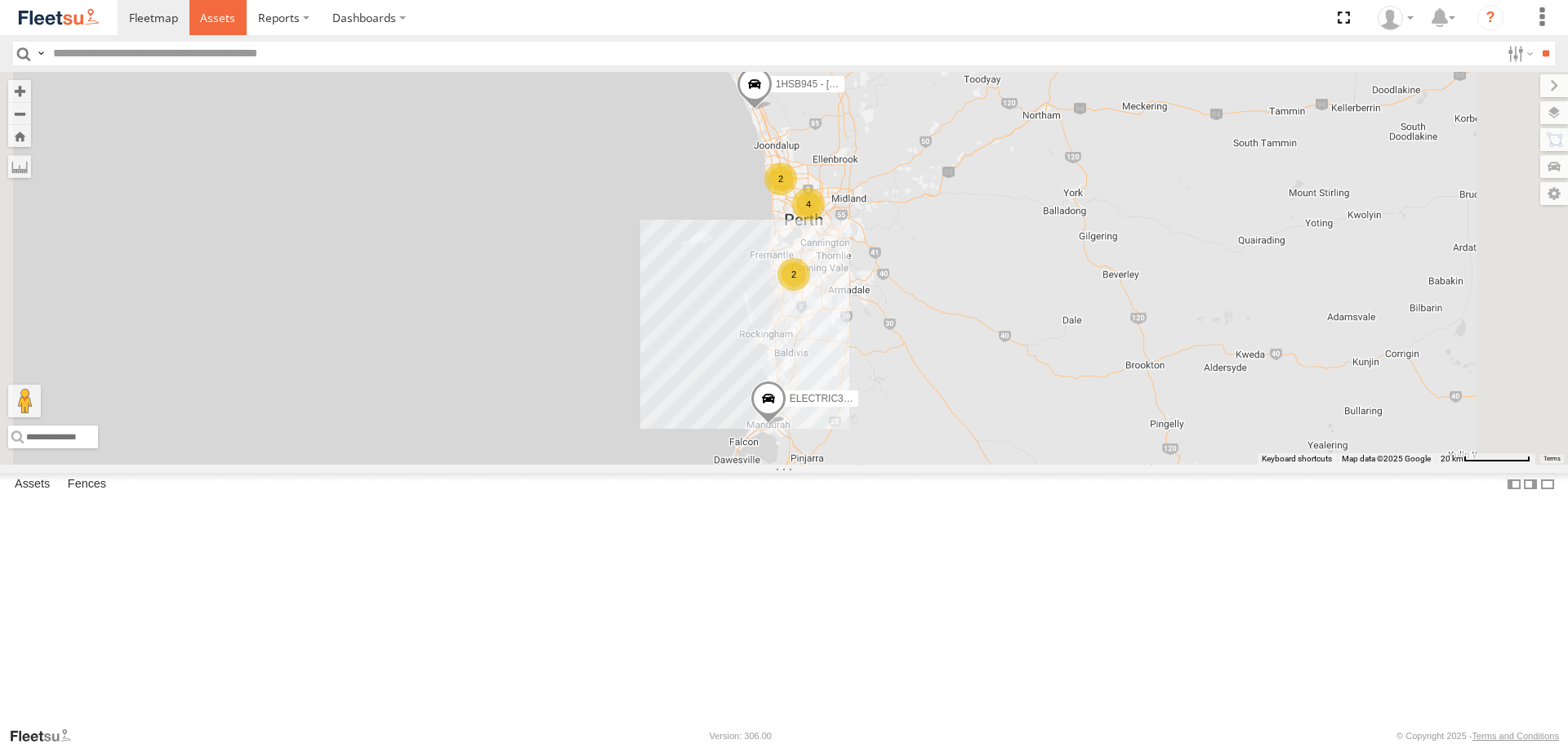
click at [203, 22] on span at bounding box center [217, 17] width 35 height 16
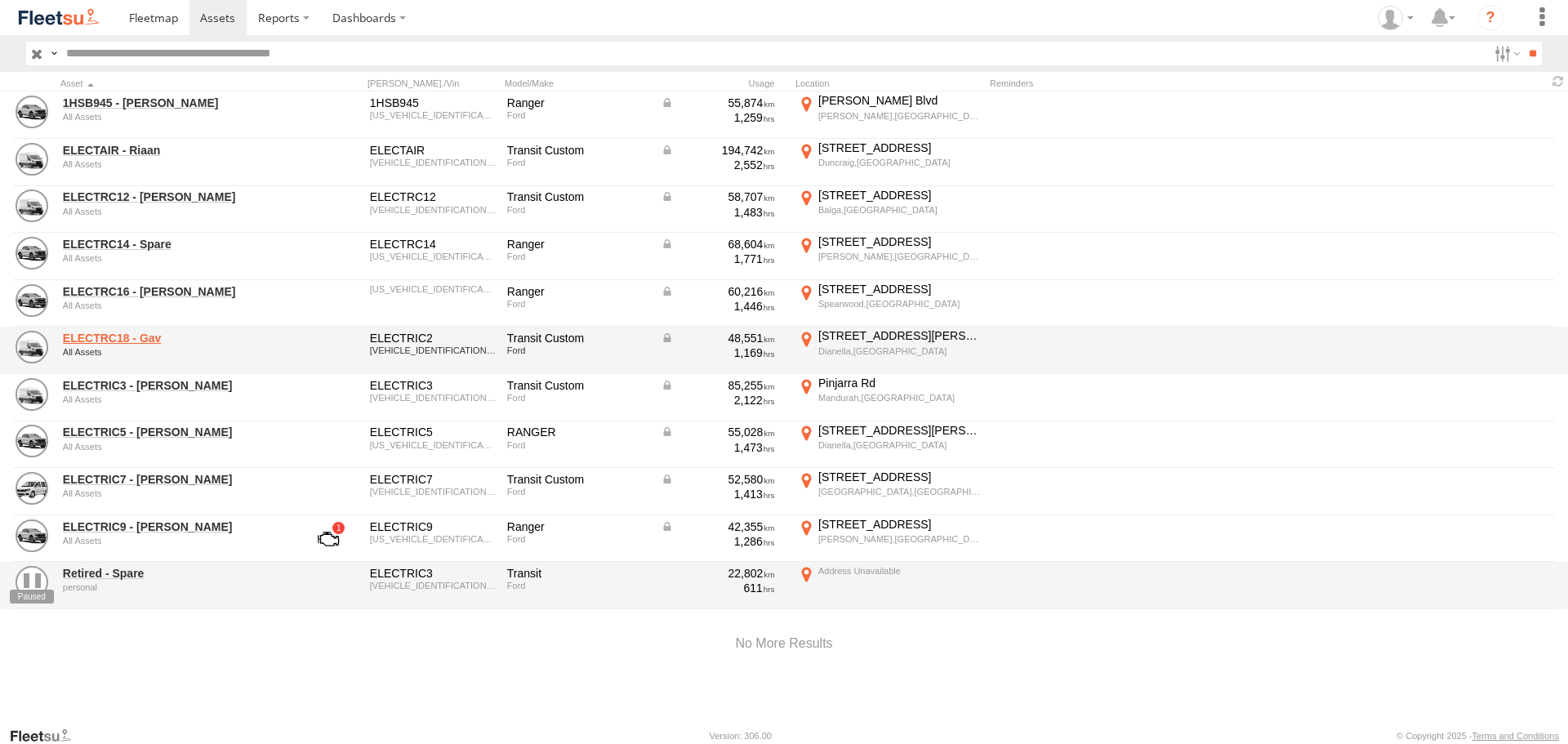
click at [114, 339] on link "ELECTRC18 - Gav" at bounding box center [175, 338] width 224 height 15
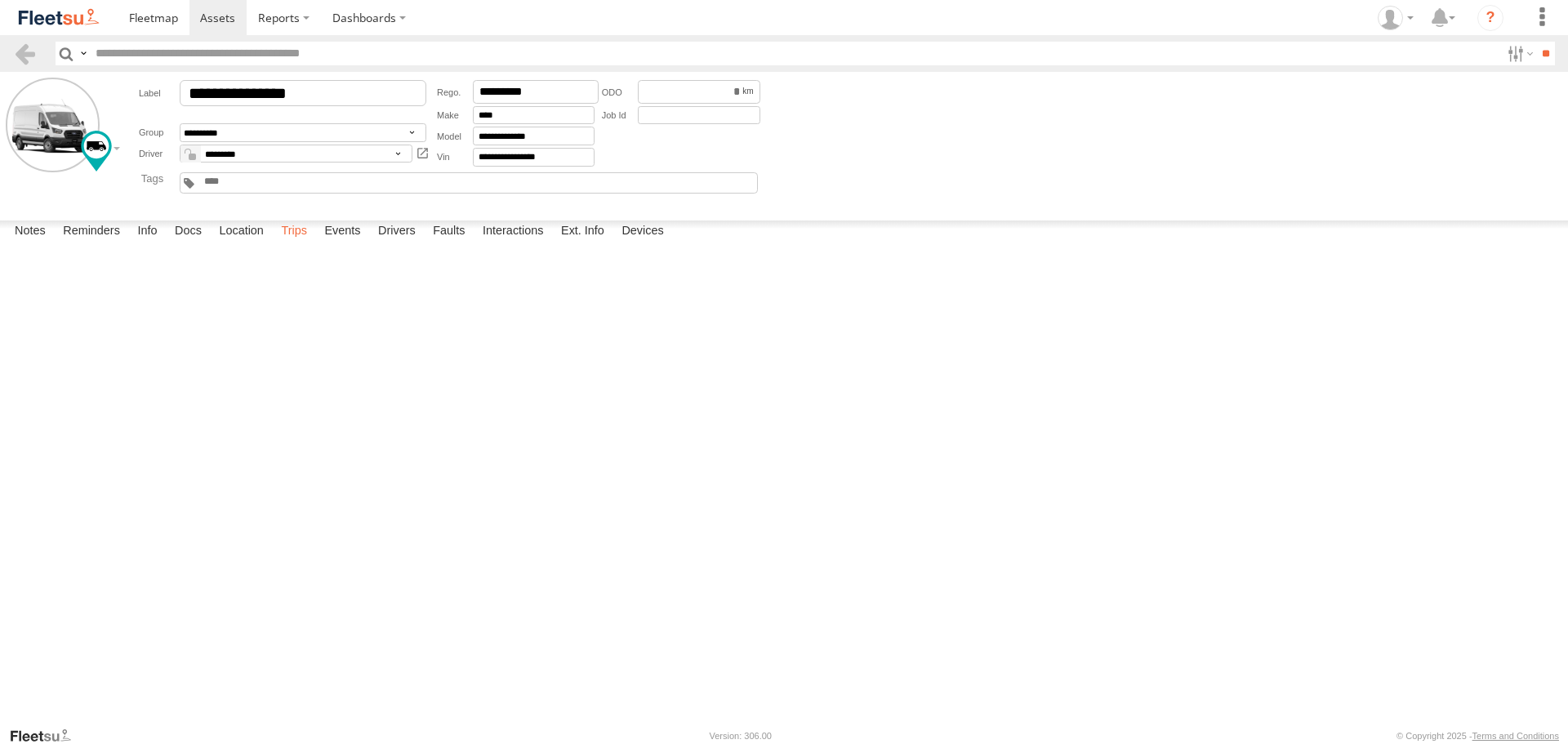
click at [302, 244] on label "Trips" at bounding box center [294, 232] width 42 height 23
